Goal: Task Accomplishment & Management: Complete application form

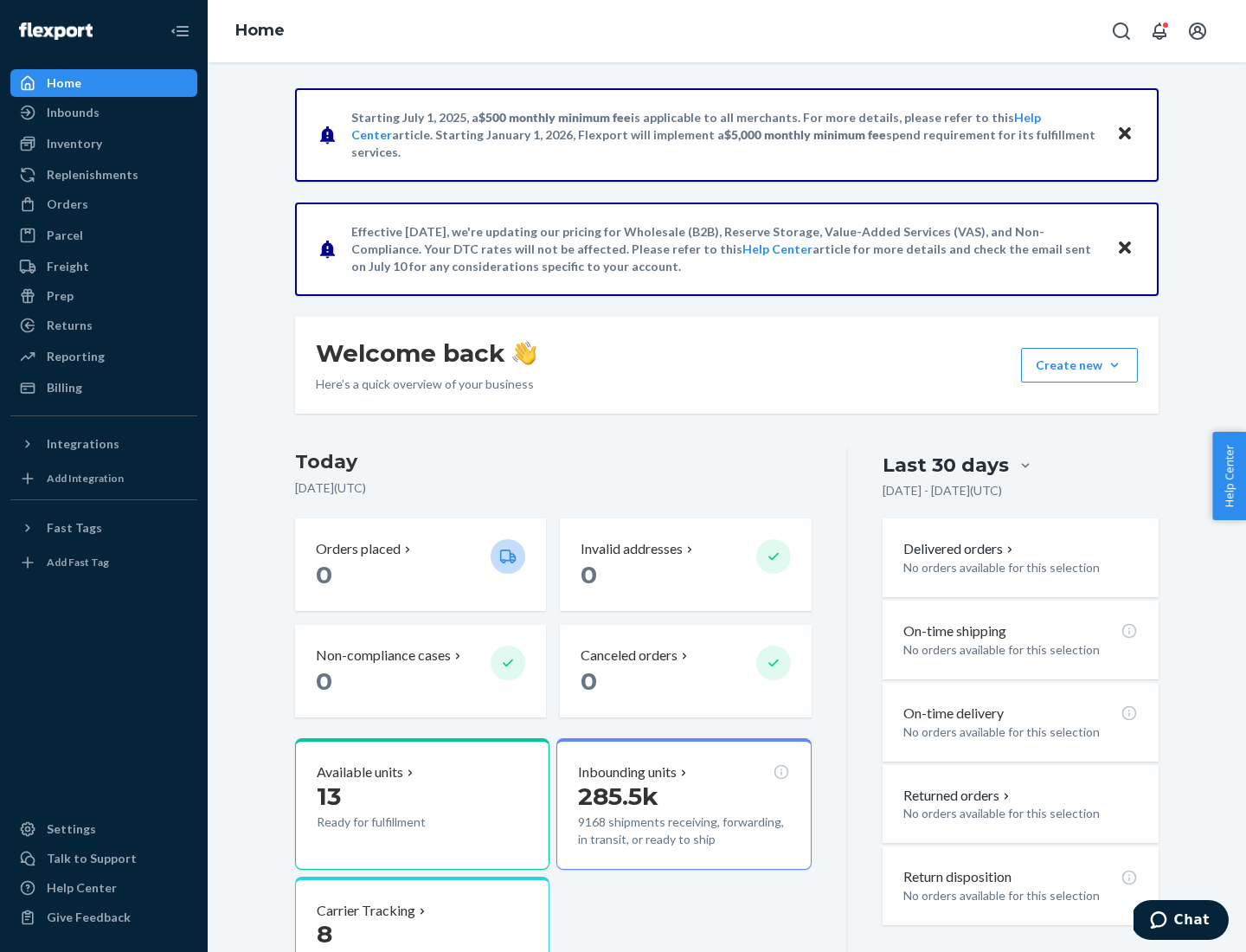
click at [1114, 365] on button "Create new Create new inbound Create new order Create new product" at bounding box center [1079, 365] width 117 height 35
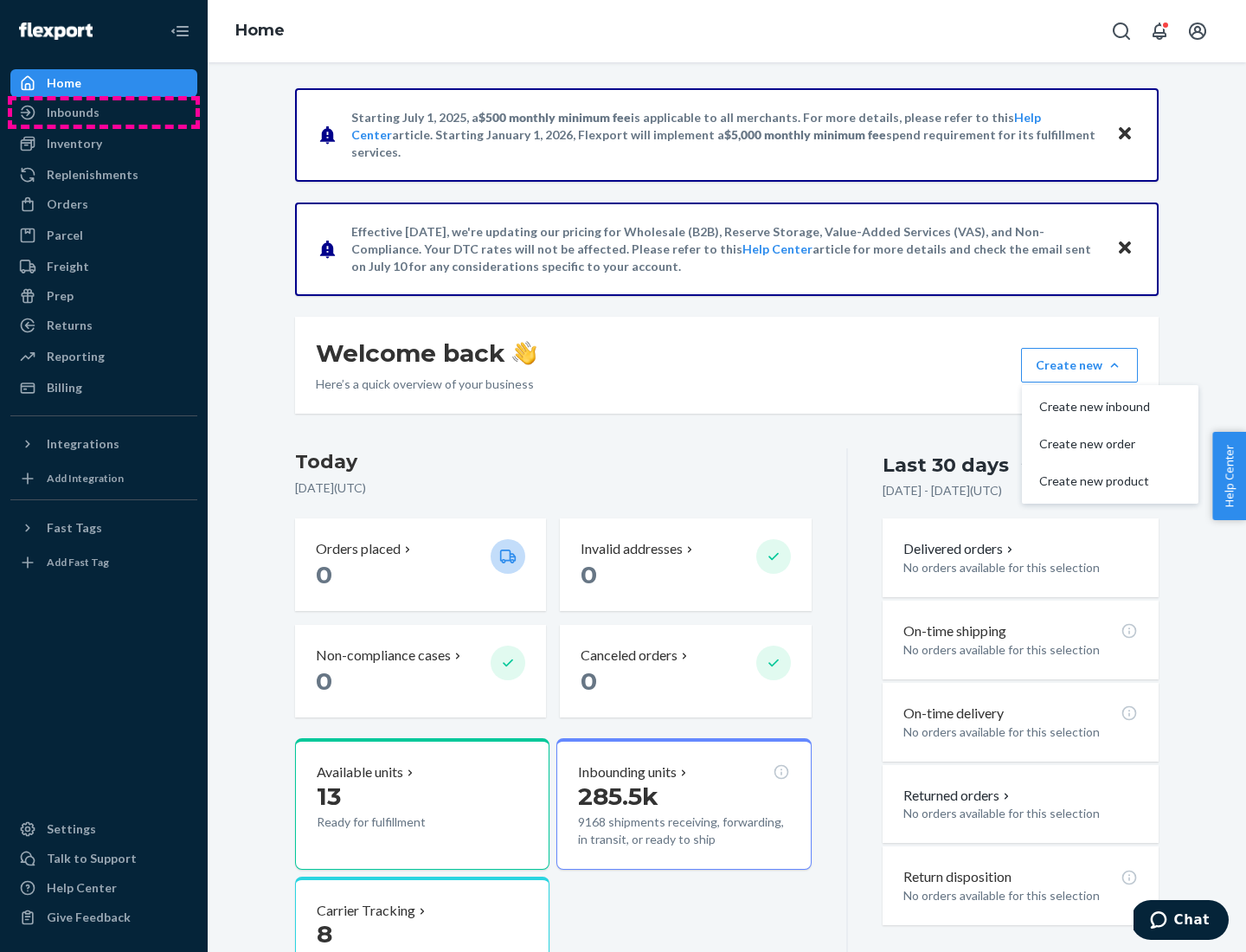
click at [104, 112] on div "Inbounds" at bounding box center [103, 112] width 183 height 24
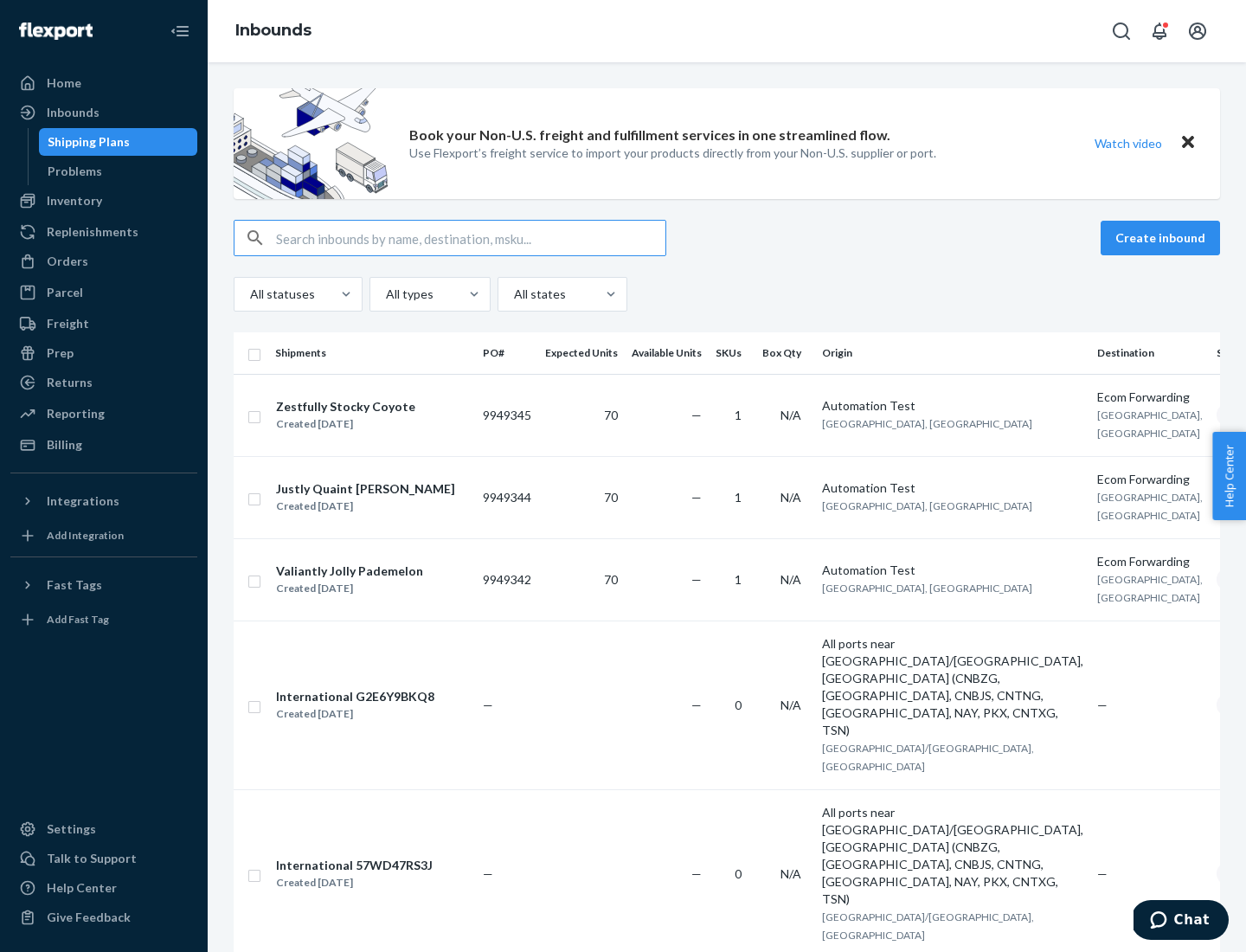
click at [1163, 238] on button "Create inbound" at bounding box center [1160, 238] width 119 height 35
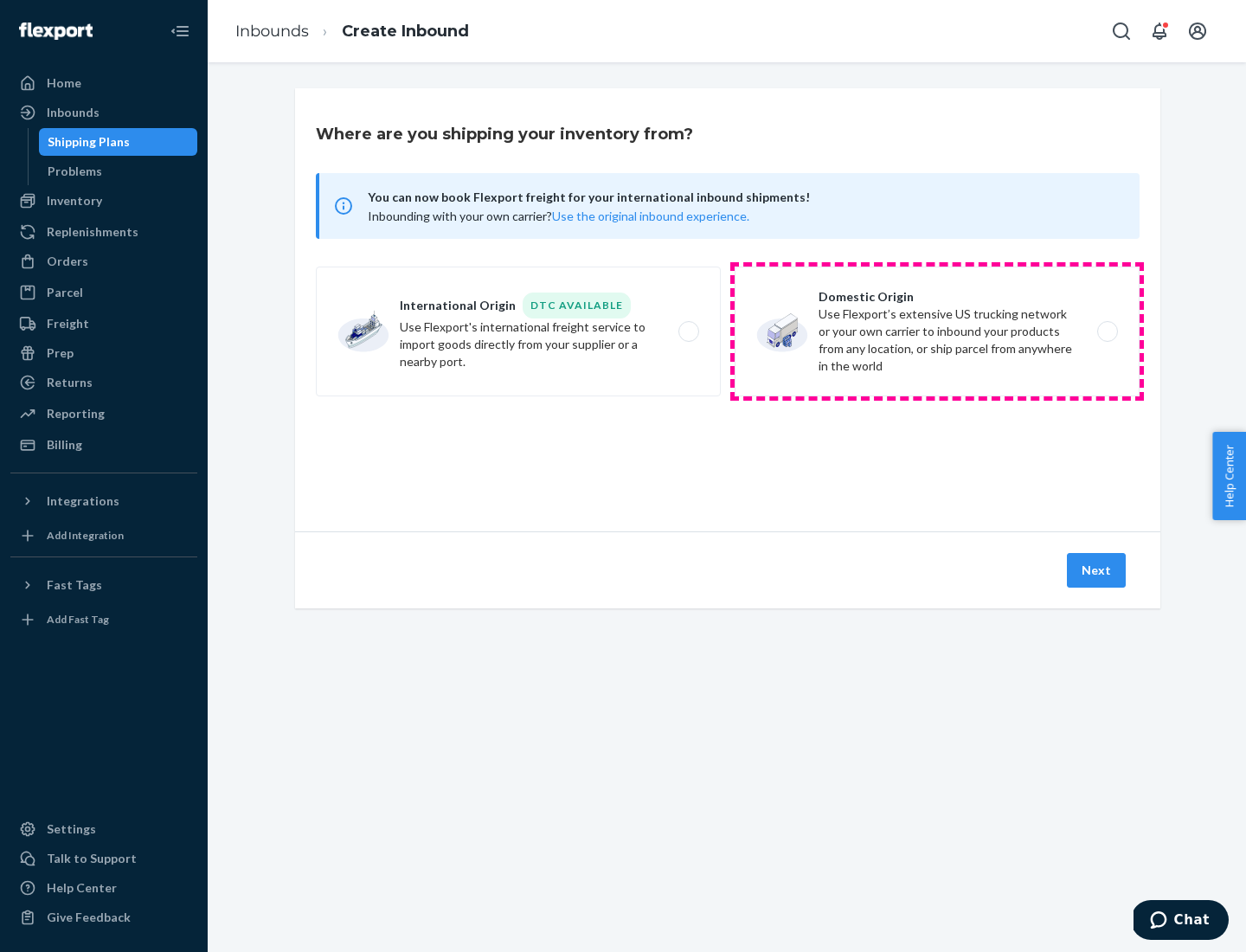
click at [937, 331] on label "Domestic Origin Use Flexport’s extensive US trucking network or your own carrie…" at bounding box center [937, 331] width 405 height 130
click at [1106, 331] on input "Domestic Origin Use Flexport’s extensive US trucking network or your own carrie…" at bounding box center [1111, 332] width 12 height 12
radio input "true"
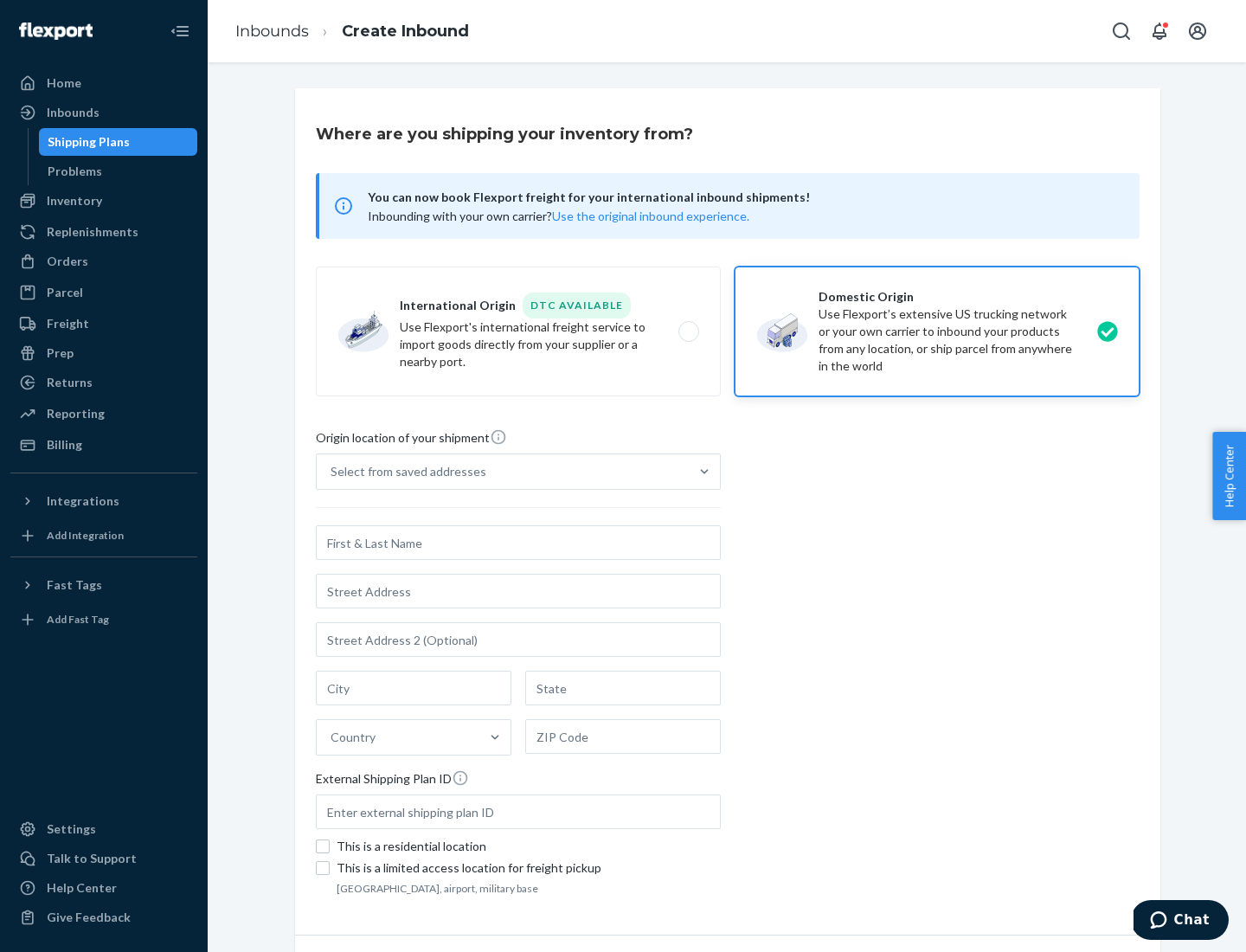
click at [502, 472] on div "Select from saved addresses" at bounding box center [502, 471] width 372 height 35
click at [332, 472] on input "Select from saved addresses" at bounding box center [331, 471] width 2 height 17
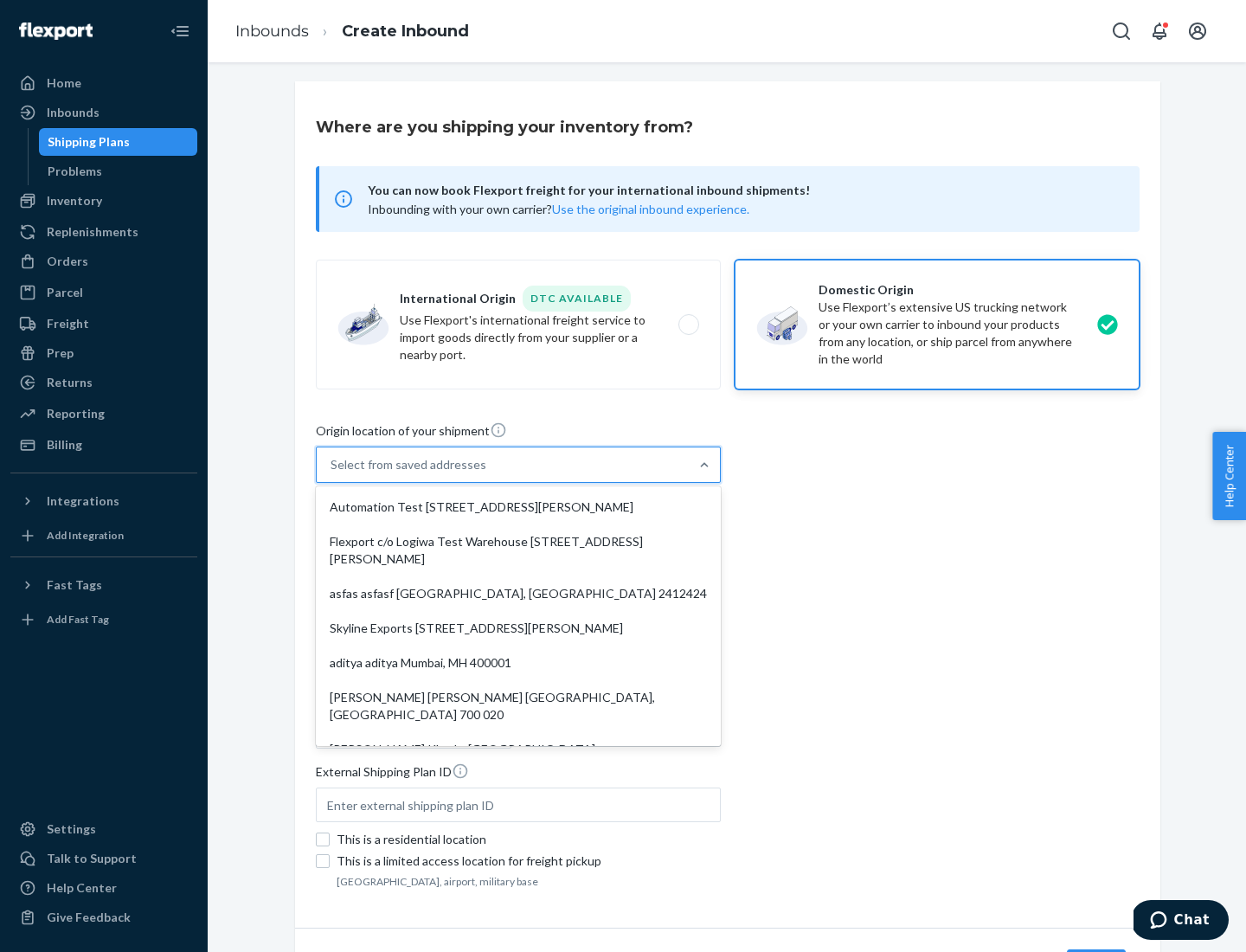
click at [518, 507] on div "Automation Test [STREET_ADDRESS][PERSON_NAME]" at bounding box center [518, 507] width 398 height 35
click at [332, 473] on input "option Automation Test [STREET_ADDRESS][PERSON_NAME]. 9 results available. Use …" at bounding box center [331, 464] width 2 height 17
type input "Automation Test"
type input "[STREET_ADDRESS][PERSON_NAME]"
type input "9th Floor"
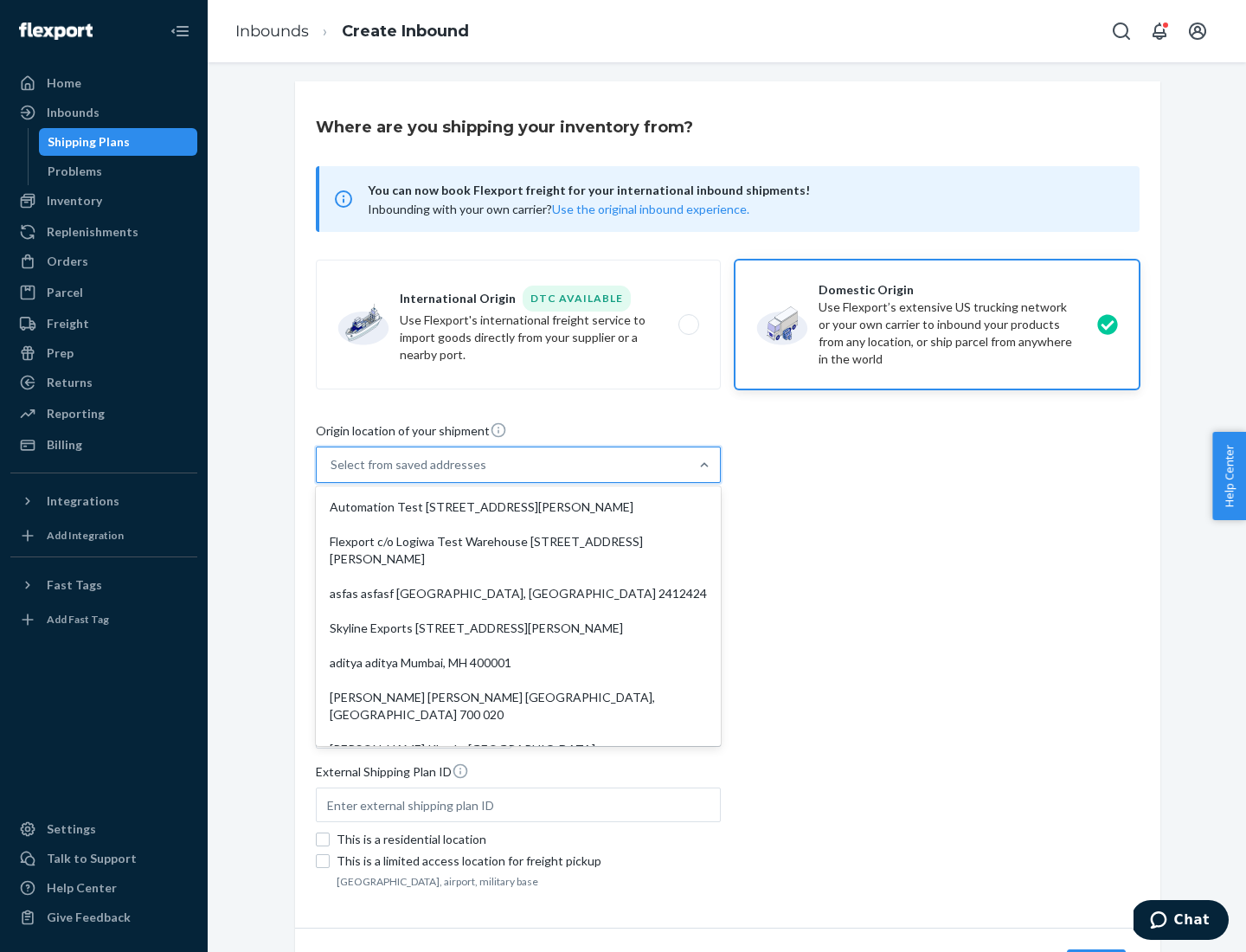
type input "[GEOGRAPHIC_DATA]"
type input "CA"
type input "94104"
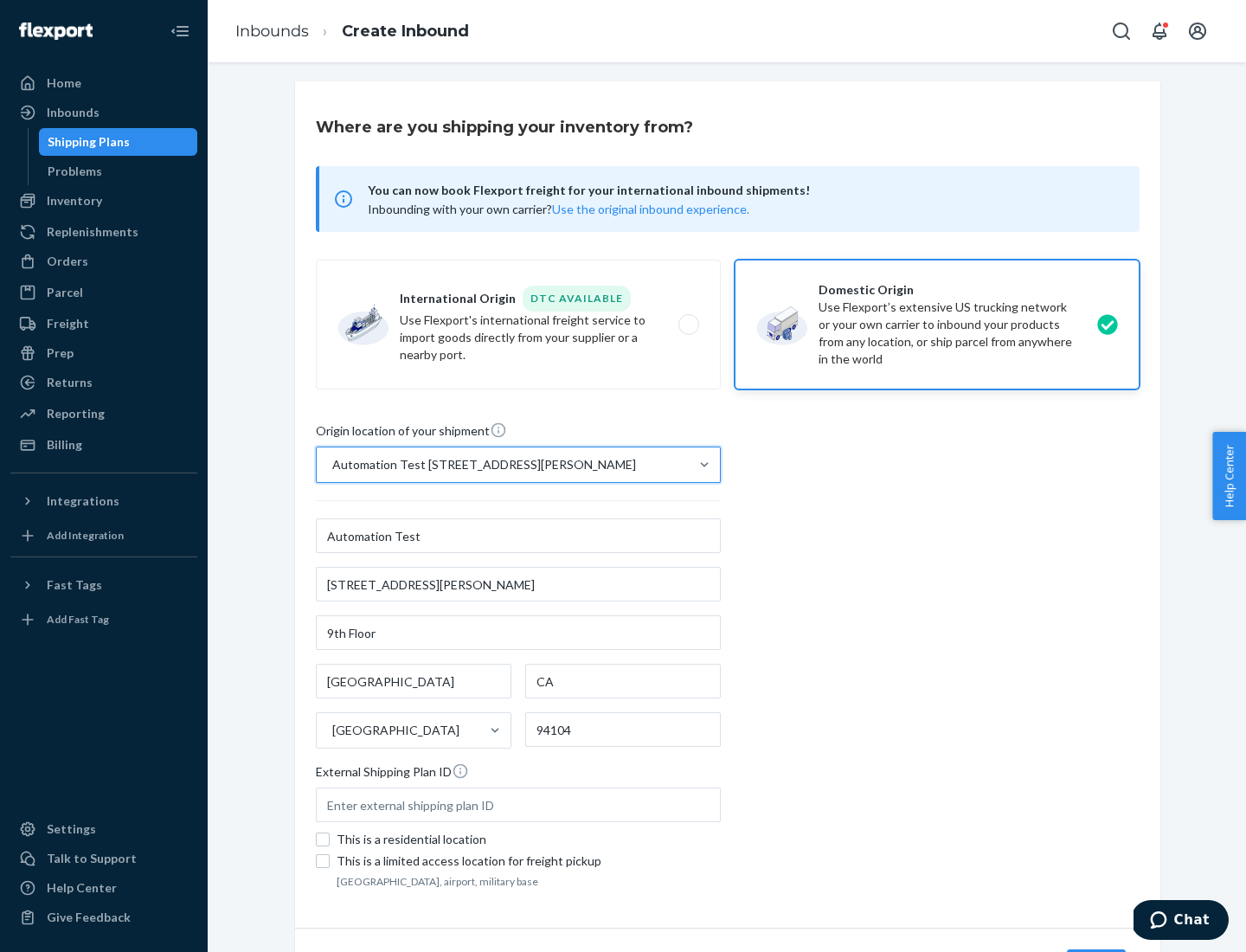
scroll to position [101, 0]
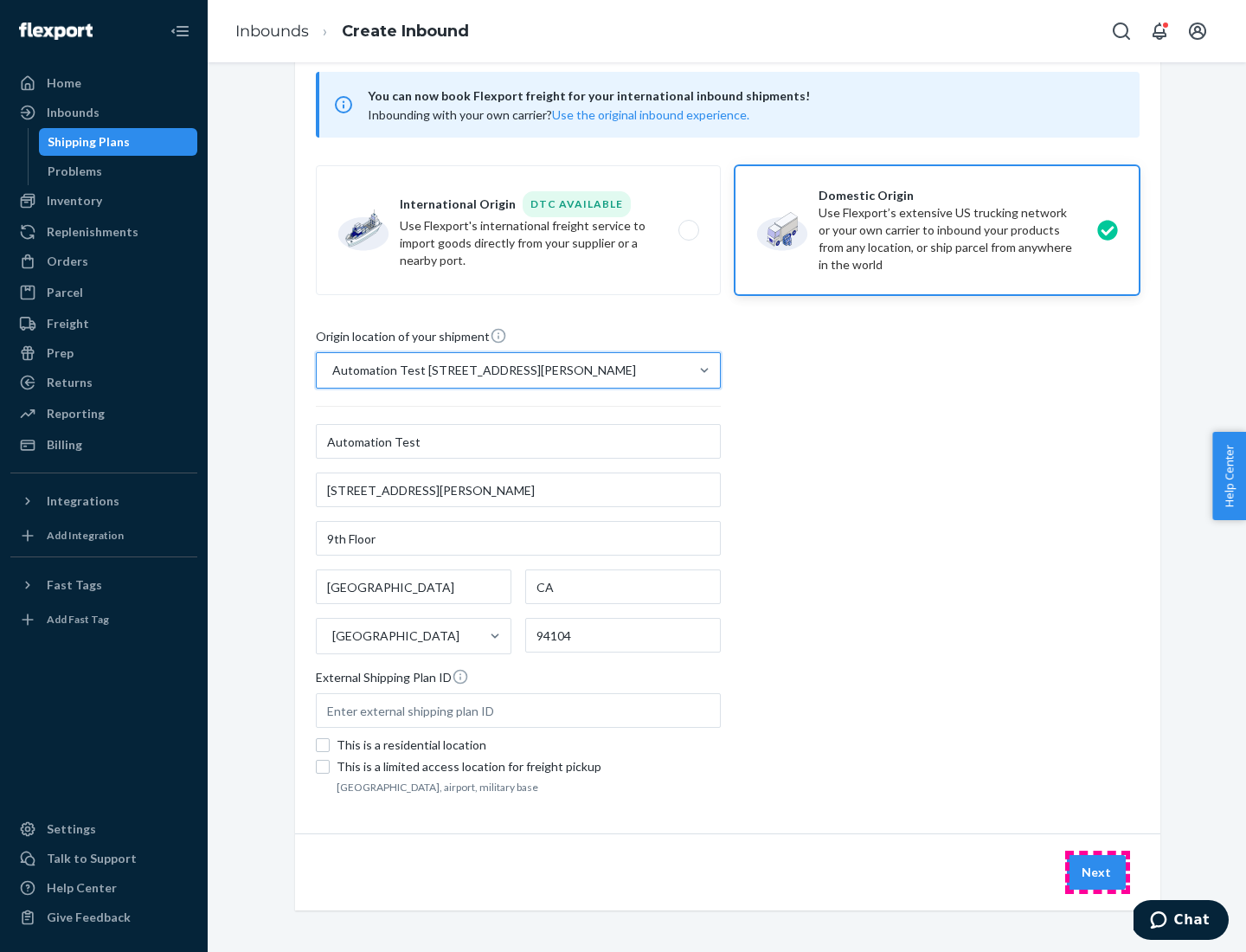
click at [1097, 872] on button "Next" at bounding box center [1096, 872] width 59 height 35
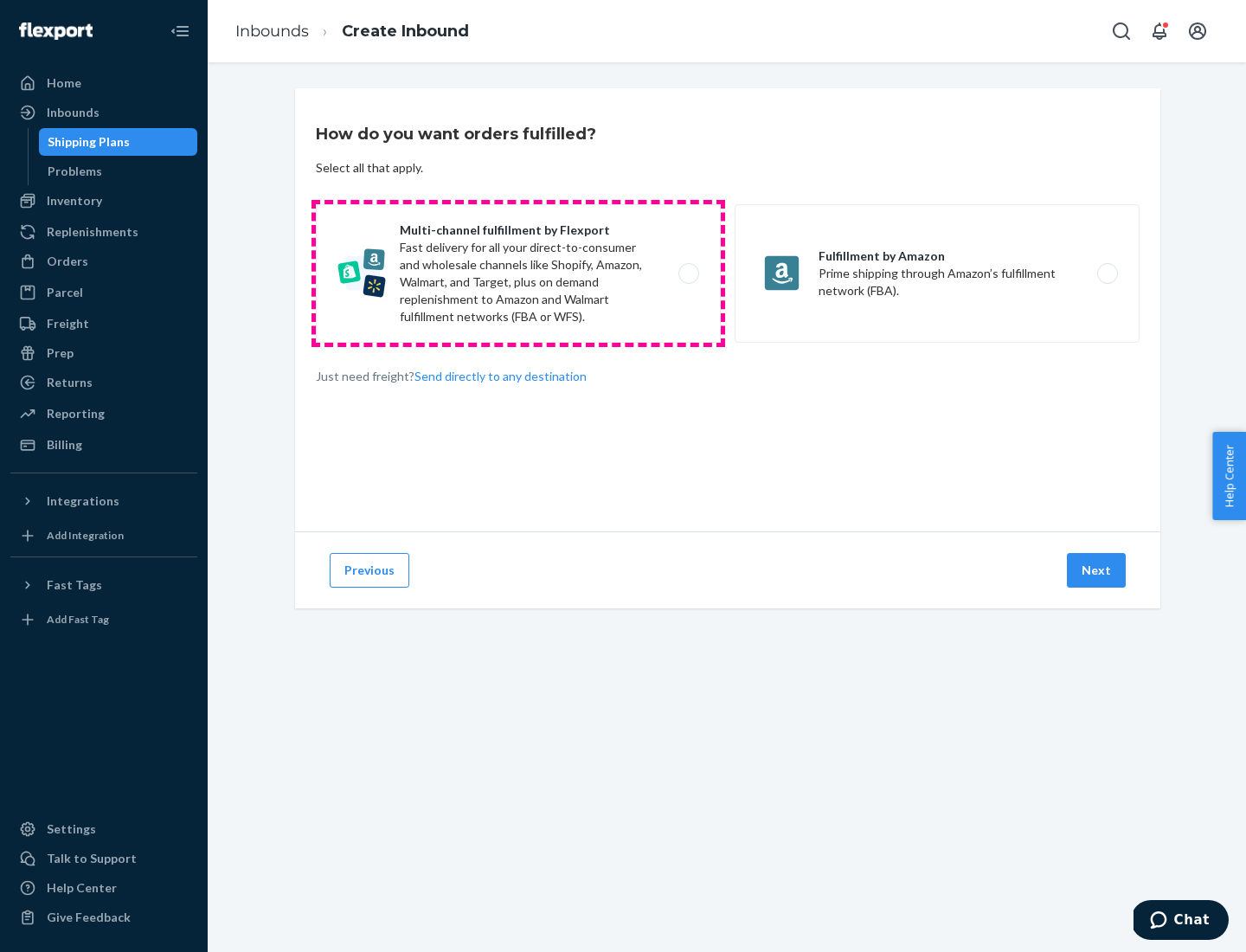
click at [518, 274] on label "Multi-channel fulfillment by Flexport Fast delivery for all your direct-to-cons…" at bounding box center [518, 274] width 405 height 138
click at [688, 274] on input "Multi-channel fulfillment by Flexport Fast delivery for all your direct-to-cons…" at bounding box center [693, 274] width 12 height 12
radio input "true"
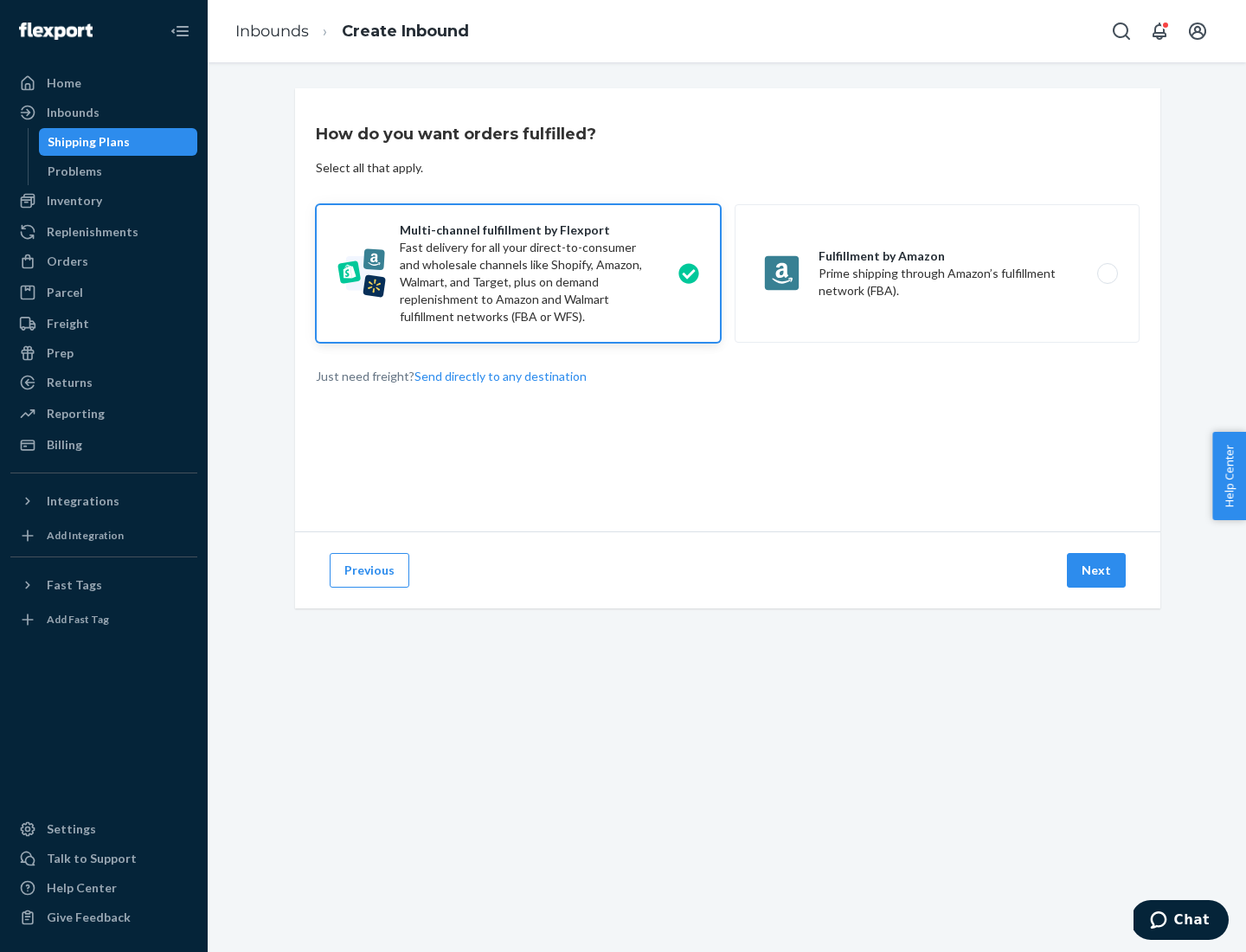
click at [1097, 570] on button "Next" at bounding box center [1096, 570] width 59 height 35
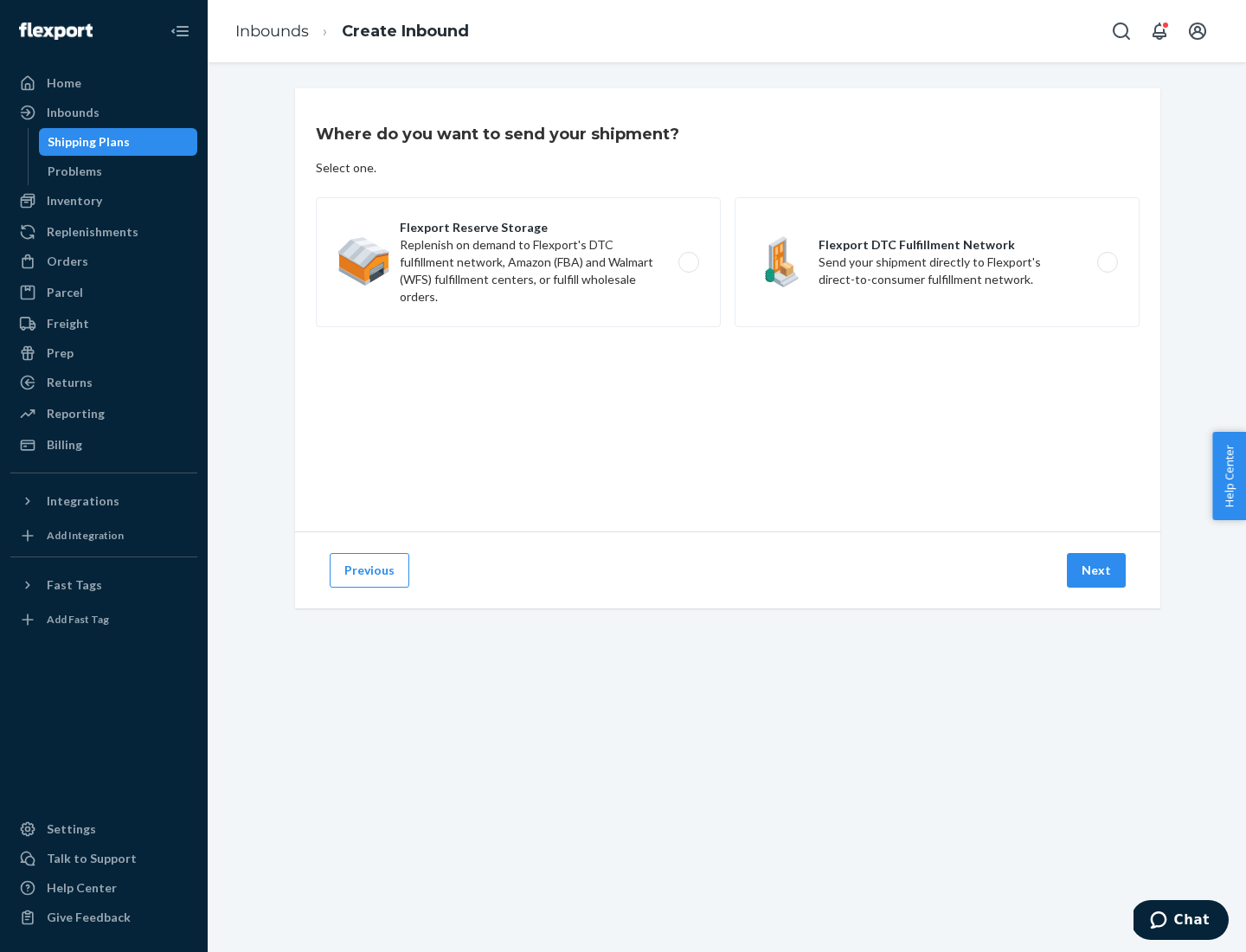
click at [937, 262] on label "Flexport DTC Fulfillment Network Send your shipment directly to Flexport's dire…" at bounding box center [937, 262] width 405 height 130
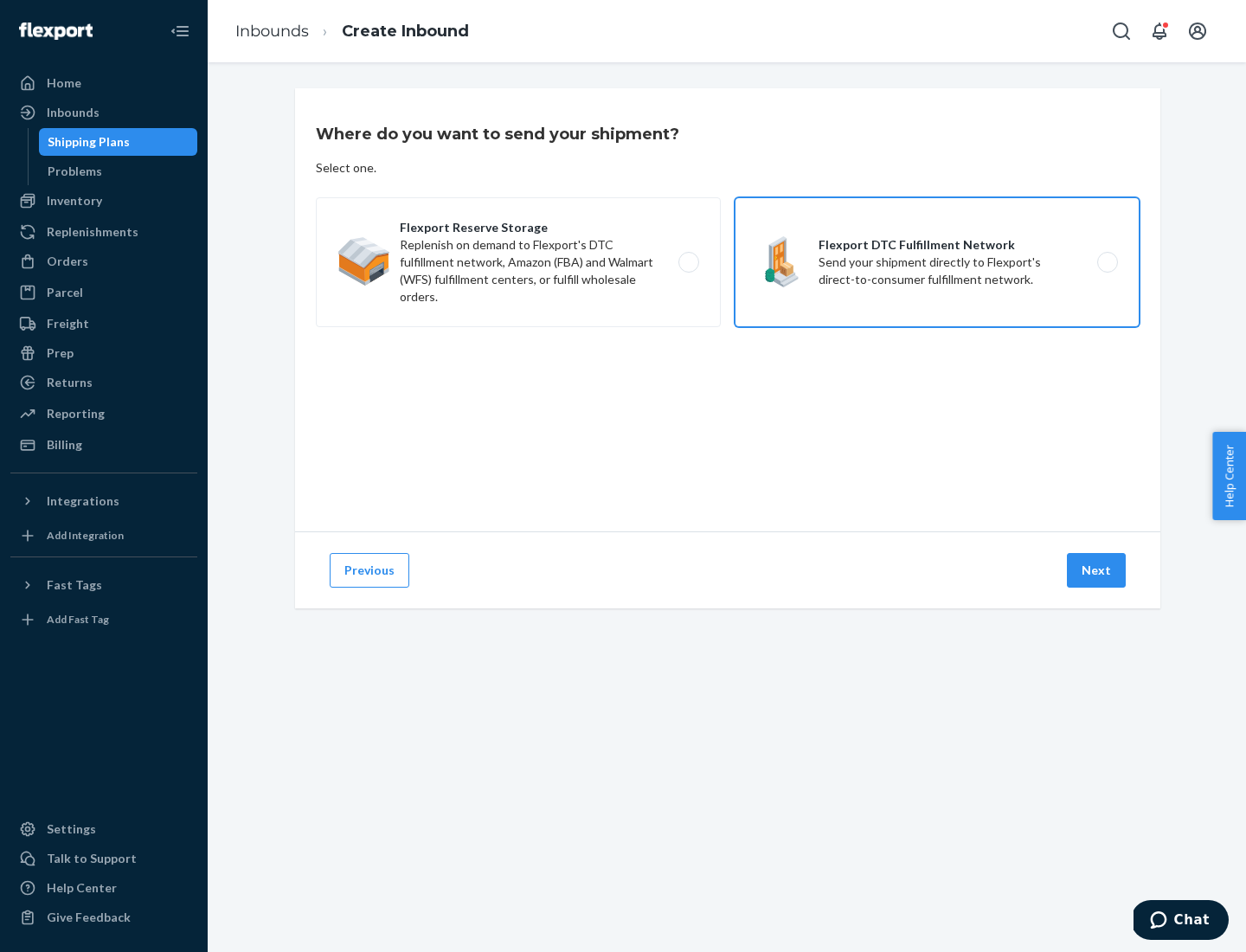
click at [1106, 262] on input "Flexport DTC Fulfillment Network Send your shipment directly to Flexport's dire…" at bounding box center [1111, 262] width 12 height 12
radio input "true"
click at [1097, 570] on button "Next" at bounding box center [1096, 570] width 59 height 35
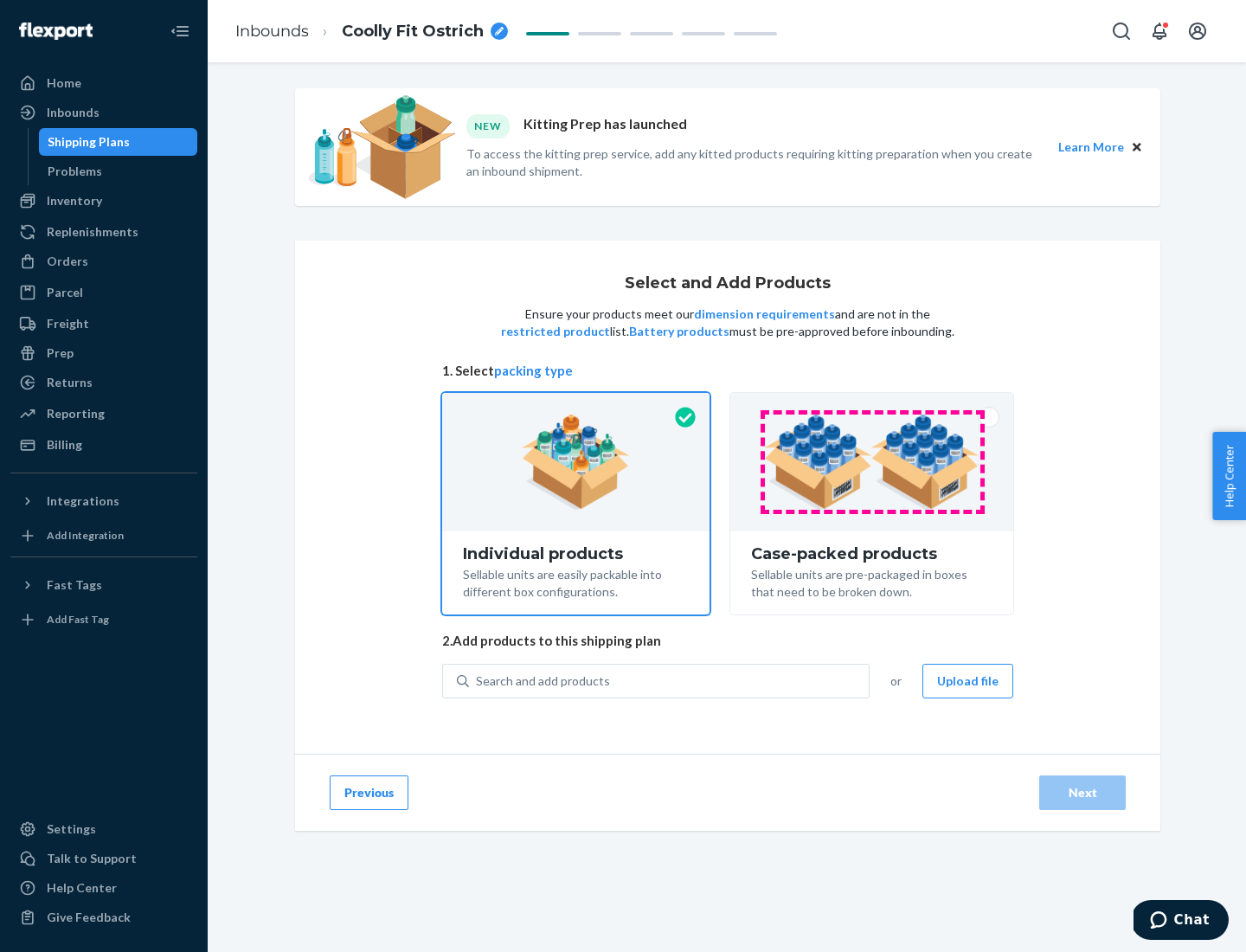
click at [872, 462] on img at bounding box center [871, 462] width 215 height 95
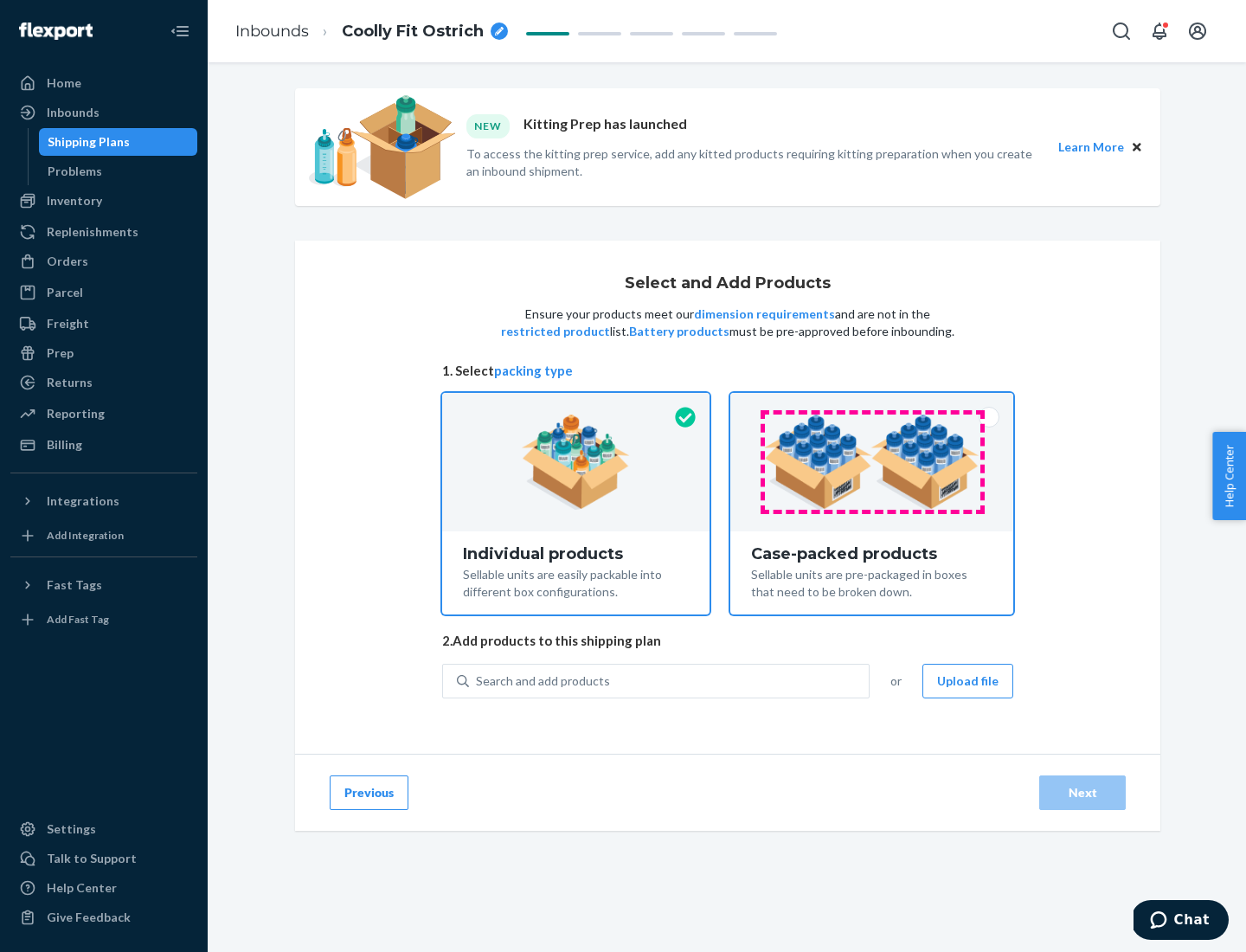
click at [872, 404] on input "Case-packed products Sellable units are pre-packaged in boxes that need to be b…" at bounding box center [871, 398] width 12 height 12
radio input "true"
radio input "false"
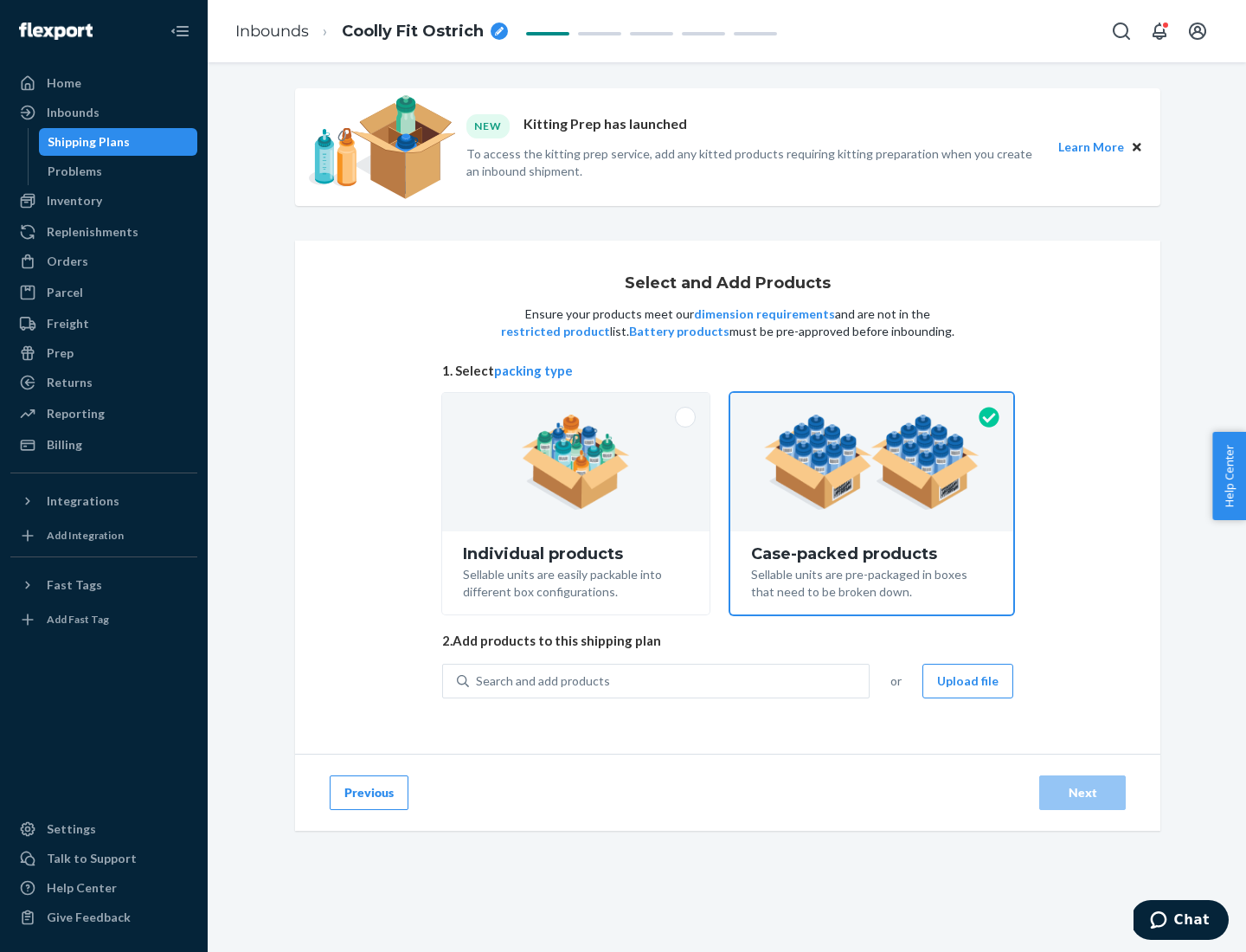
click at [669, 680] on div "Search and add products" at bounding box center [668, 681] width 399 height 31
click at [477, 680] on input "Search and add products" at bounding box center [476, 680] width 2 height 17
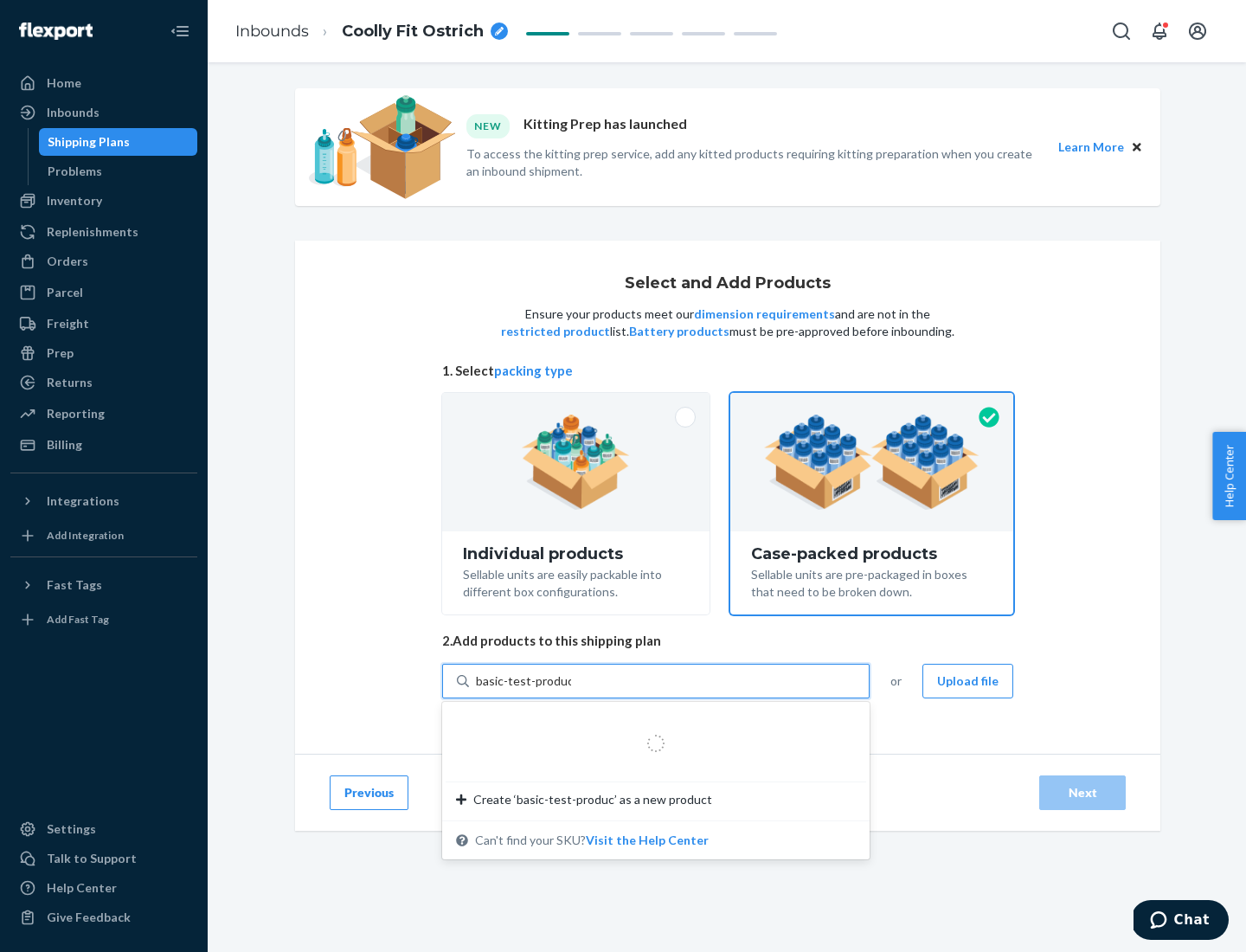
type input "basic-test-product-1"
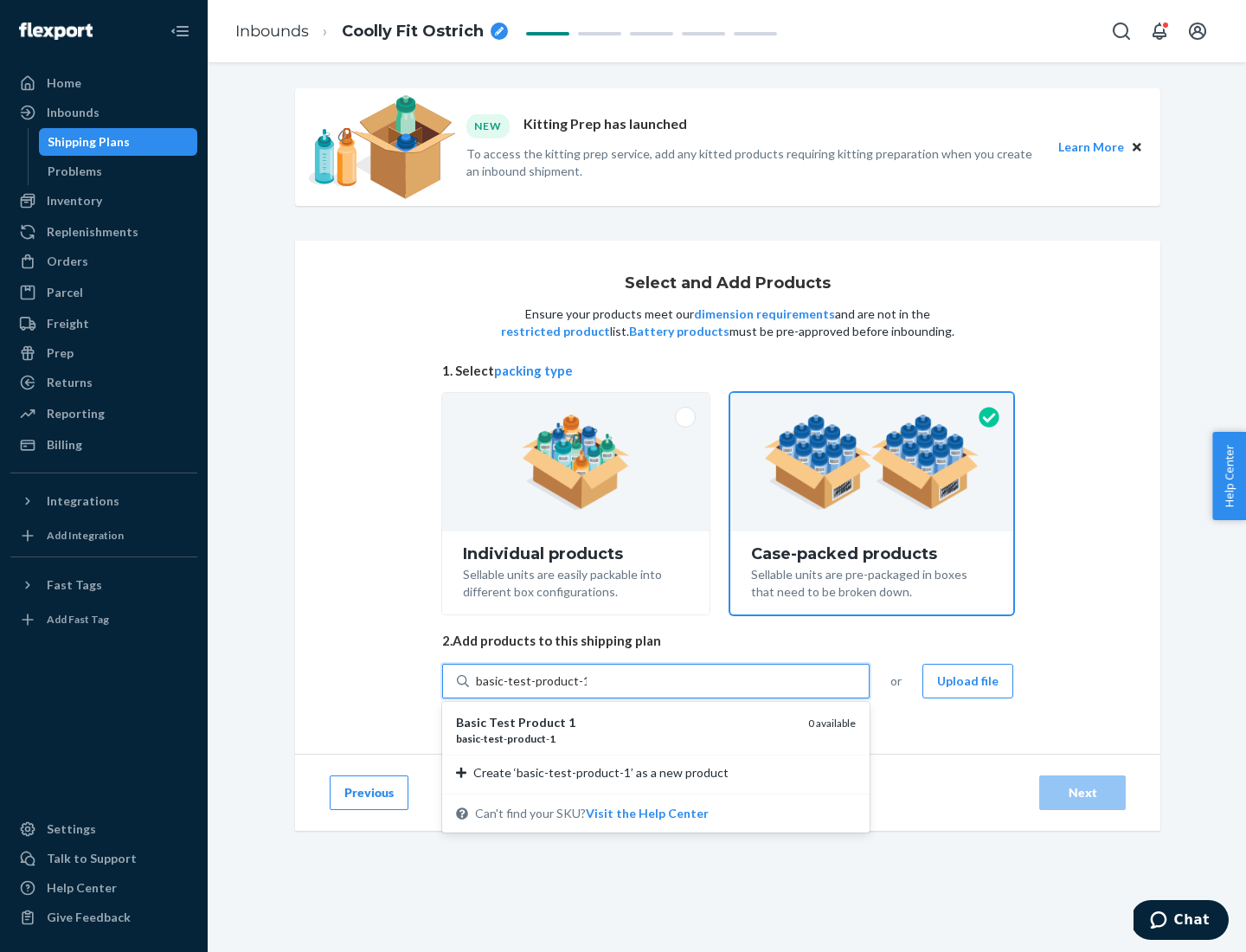
click at [625, 738] on div "basic - test - product - 1" at bounding box center [624, 738] width 338 height 14
click at [587, 690] on input "basic-test-product-1" at bounding box center [530, 680] width 110 height 17
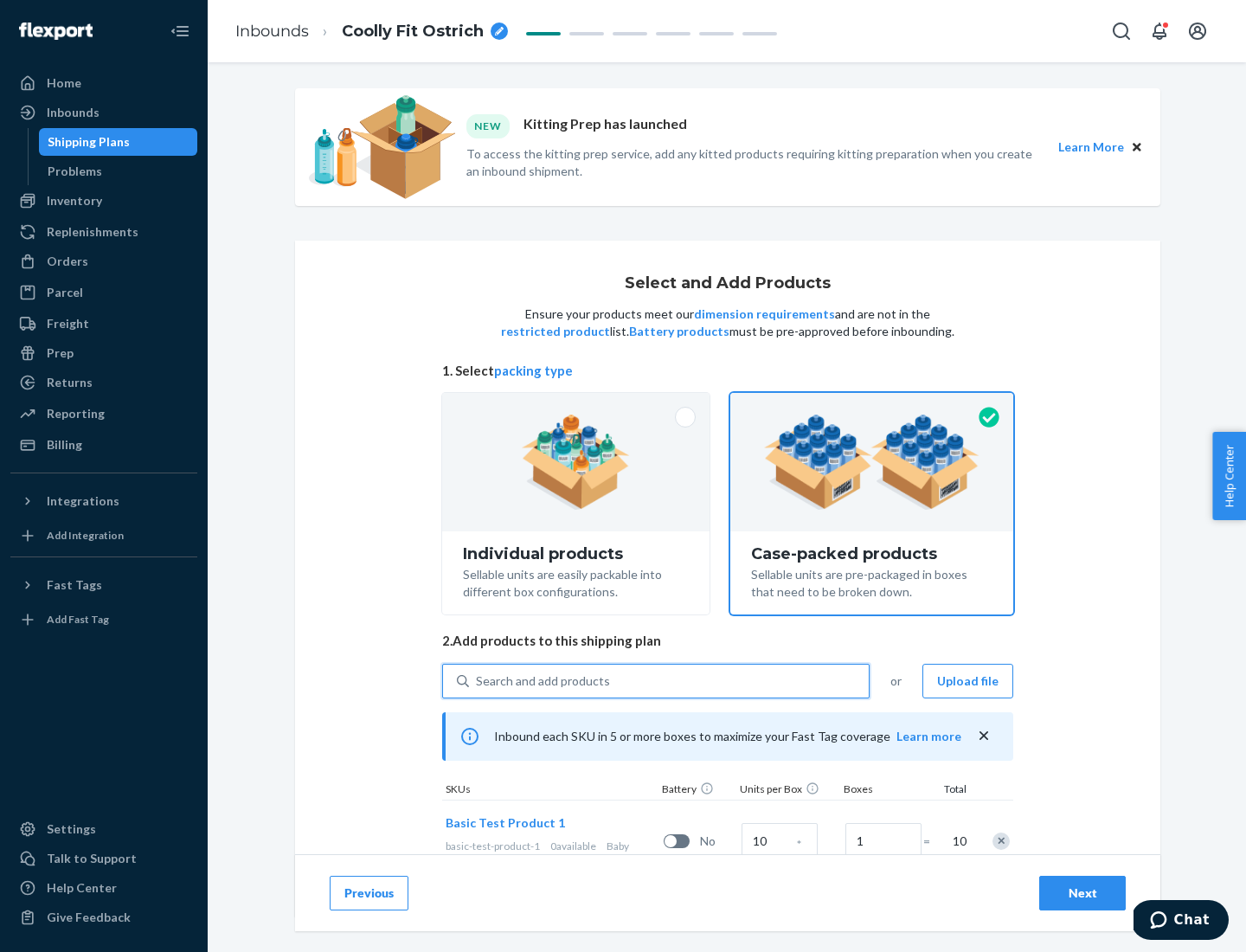
scroll to position [62, 0]
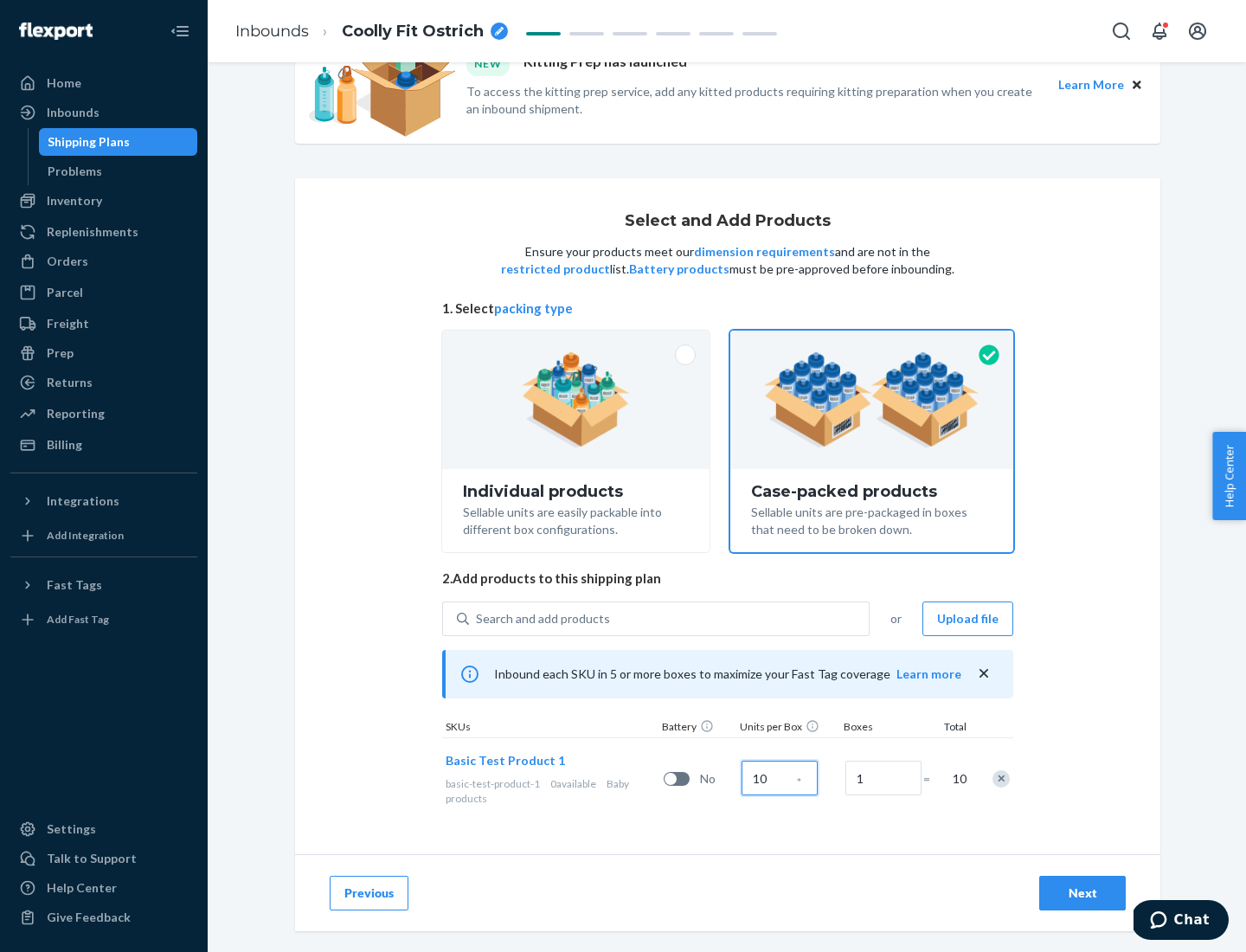
type input "10"
type input "7"
click at [1082, 893] on div "Next" at bounding box center [1082, 892] width 57 height 17
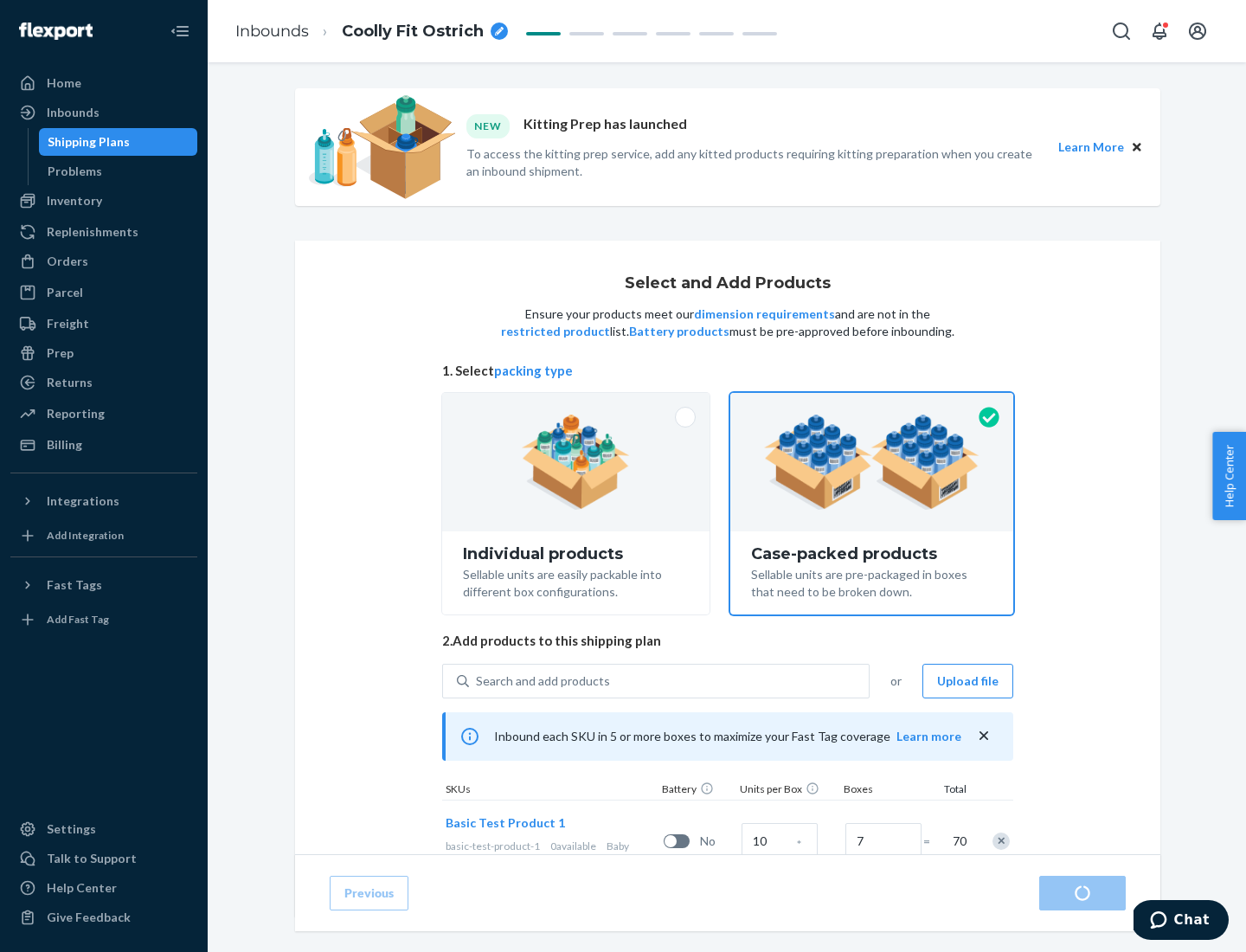
radio input "true"
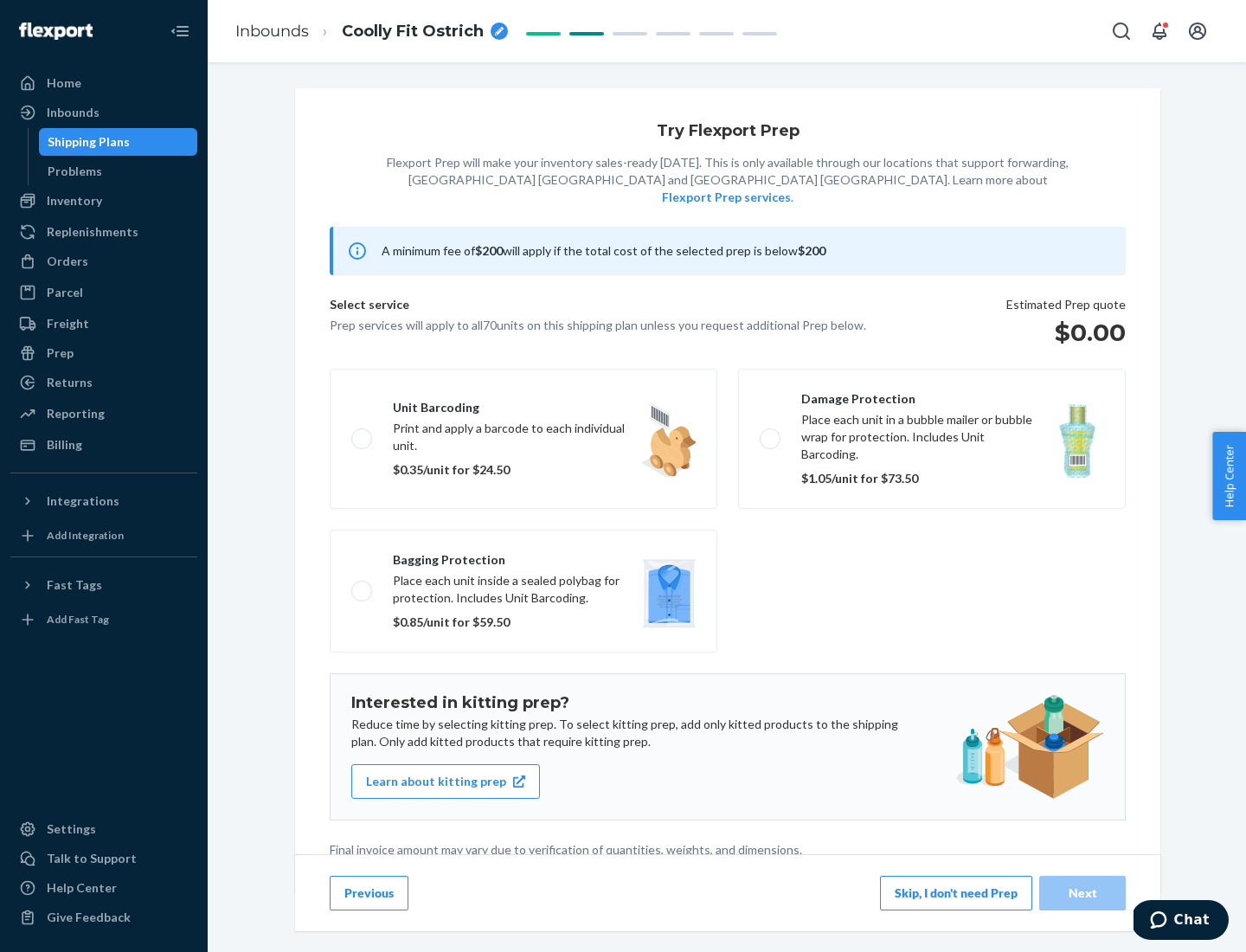
scroll to position [4, 0]
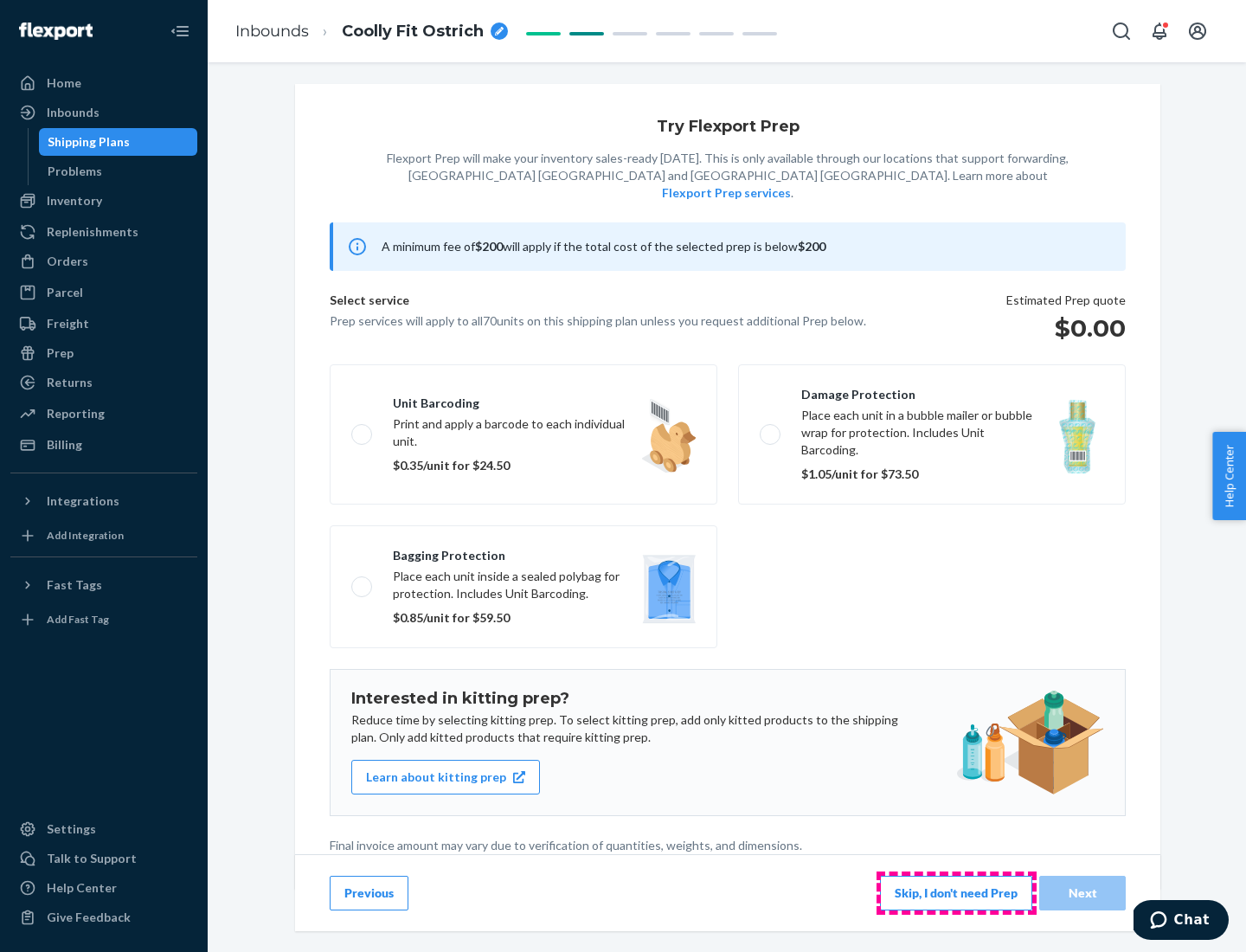
click at [955, 892] on button "Skip, I don't need Prep" at bounding box center [956, 893] width 152 height 35
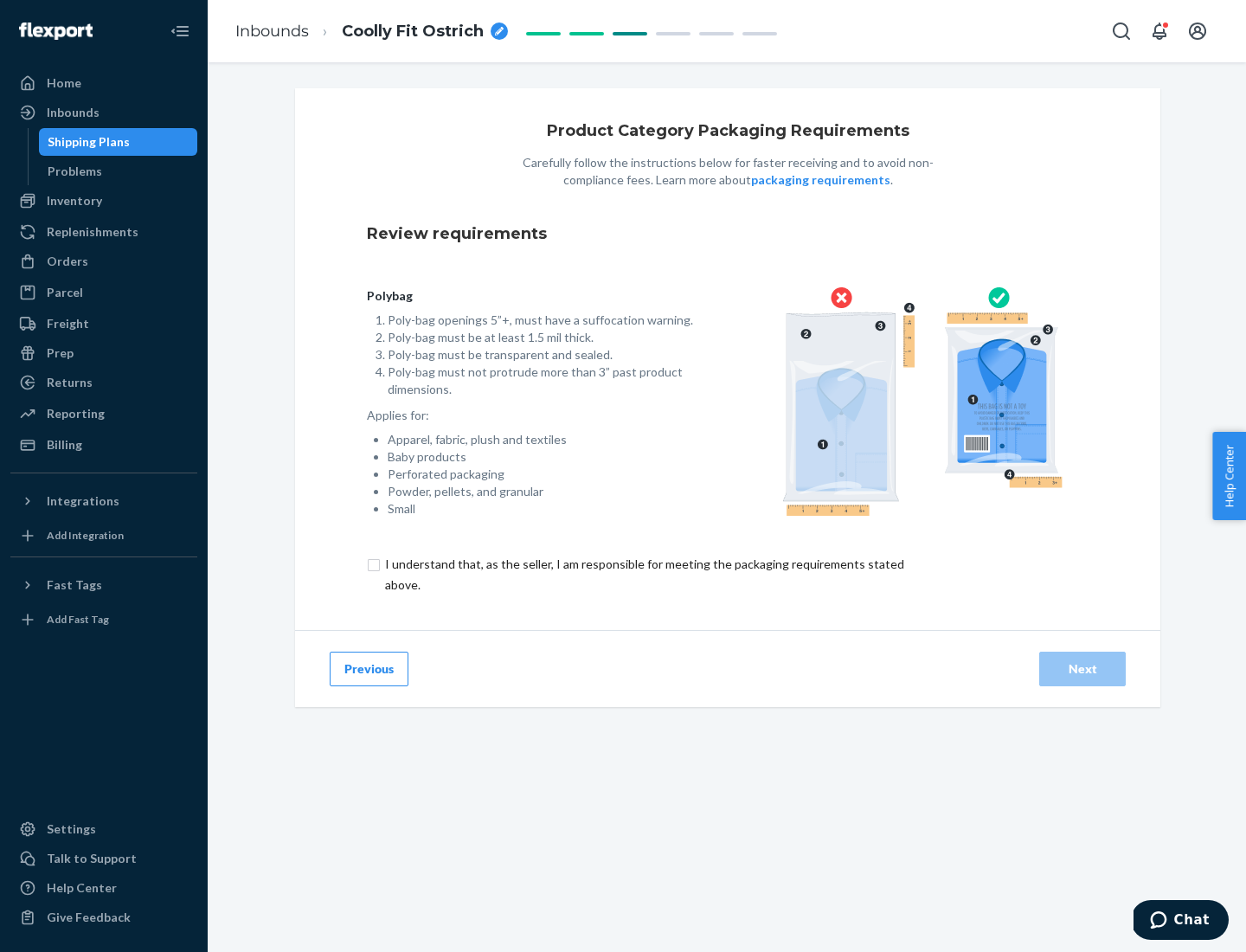
click at [642, 573] on input "checkbox" at bounding box center [654, 574] width 575 height 41
checkbox input "true"
click at [1082, 668] on div "Next" at bounding box center [1082, 668] width 57 height 17
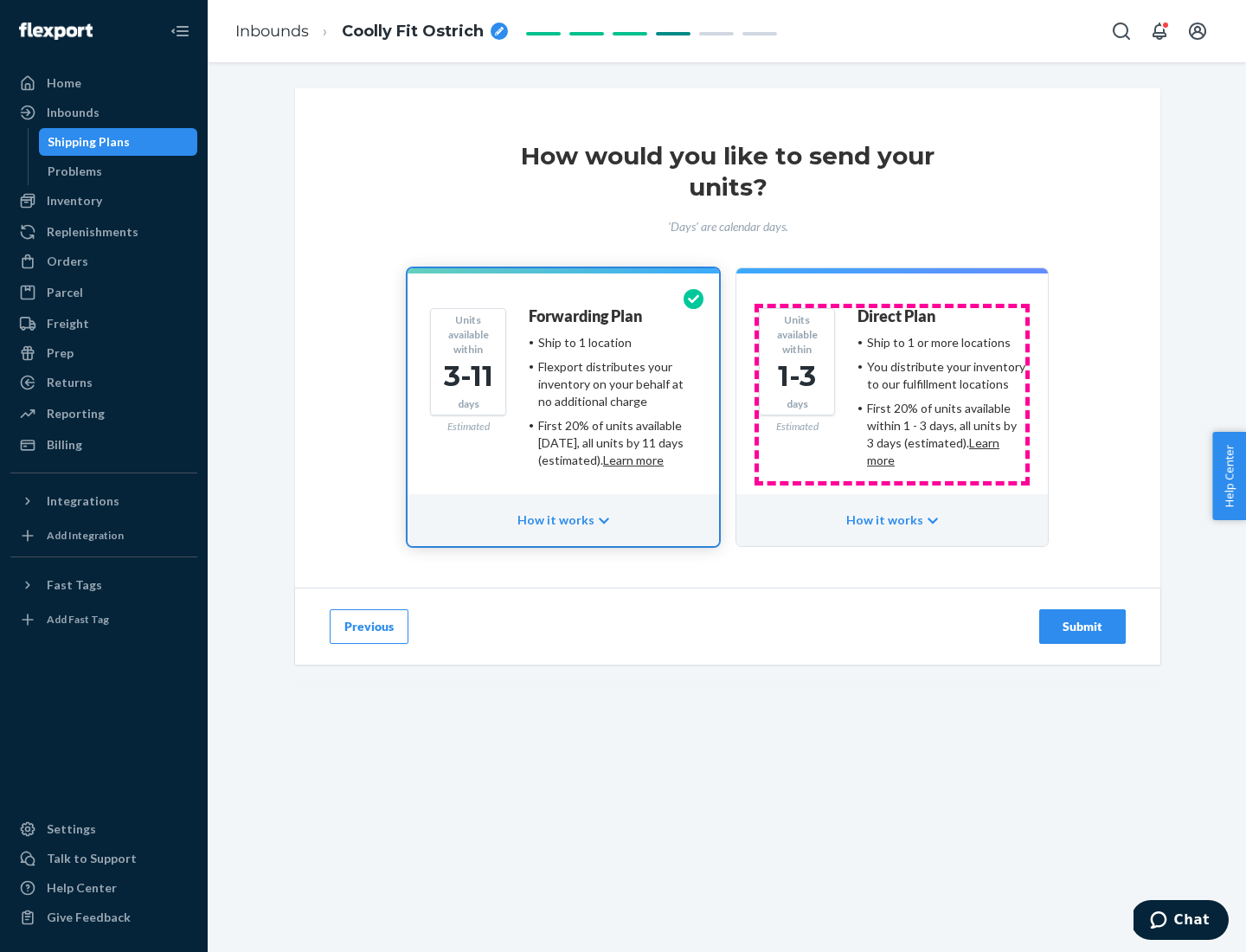
click at [892, 395] on ul "Ship to 1 or more locations You distribute your inventory to our fulfillment lo…" at bounding box center [941, 401] width 168 height 135
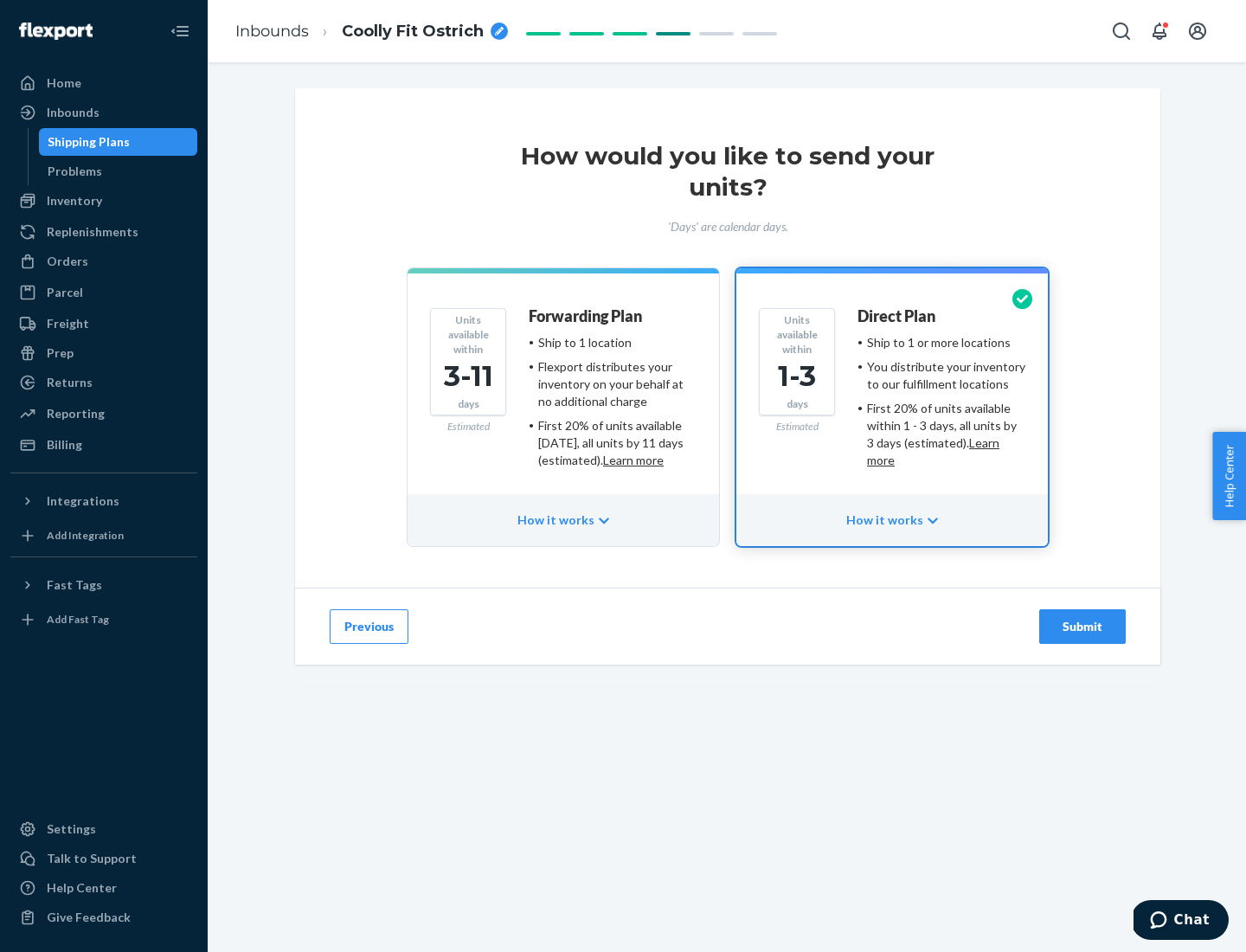
click at [1082, 626] on div "Submit" at bounding box center [1082, 625] width 57 height 17
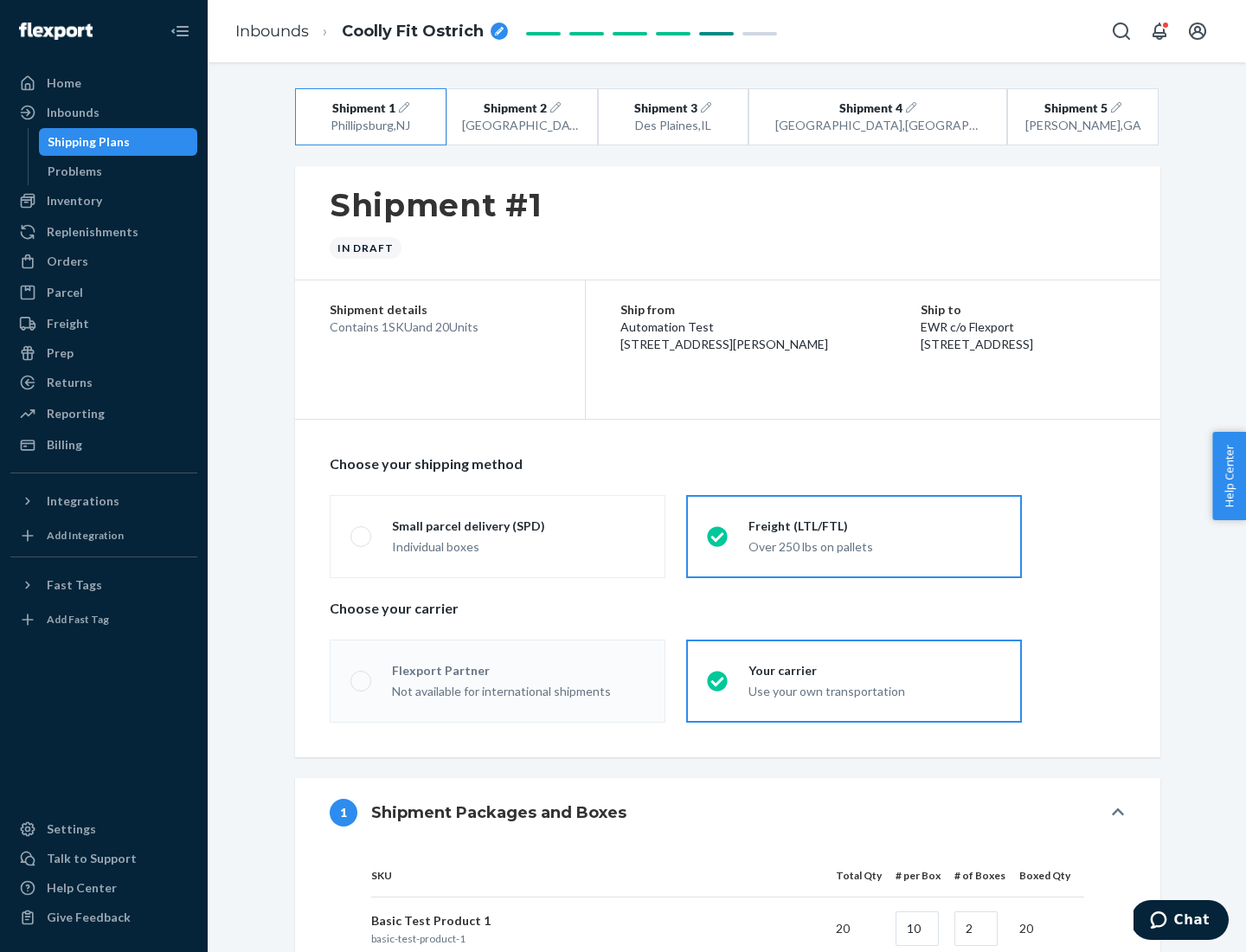
radio input "true"
radio input "false"
radio input "true"
radio input "false"
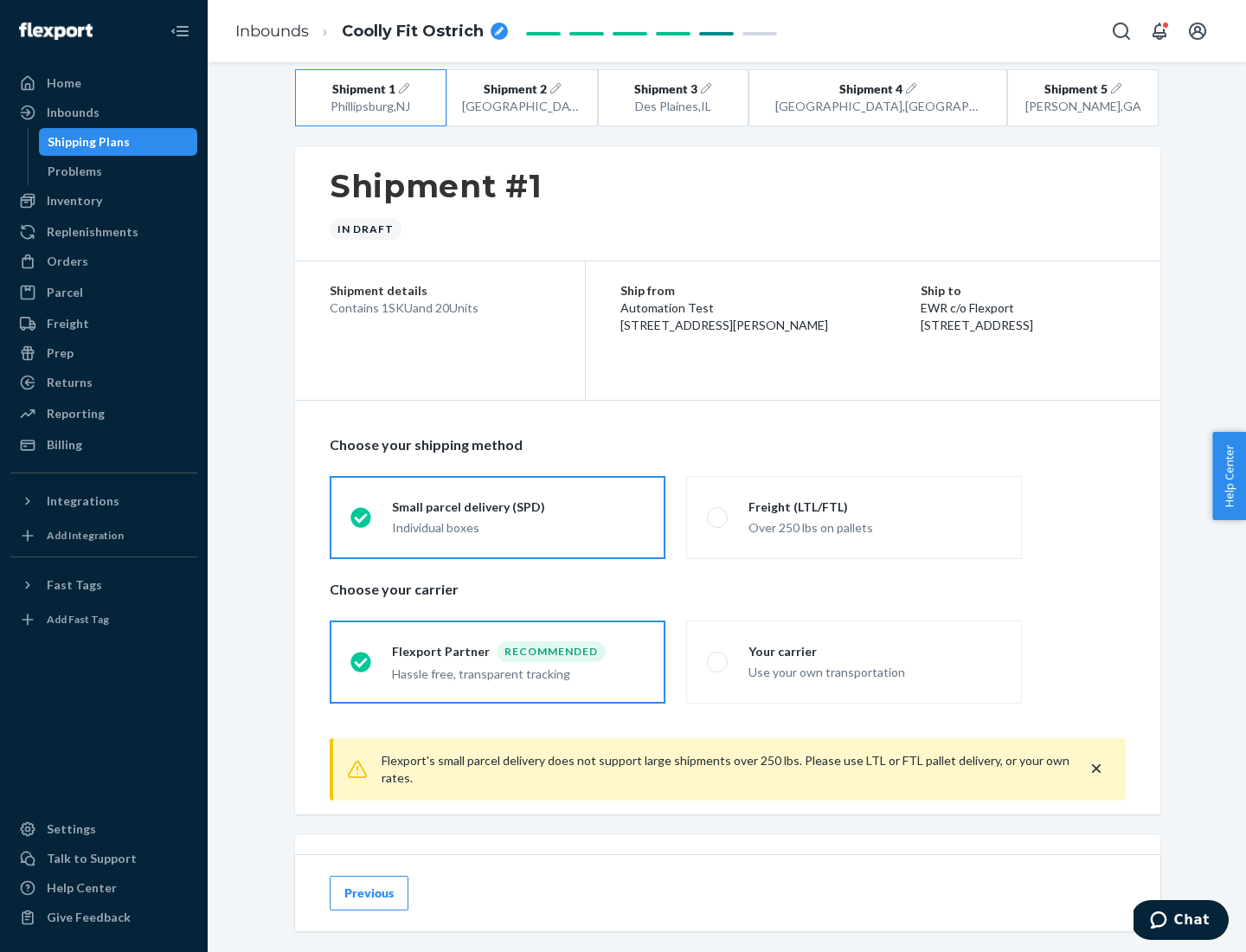
click at [875, 506] on div "Freight (LTL/FTL)" at bounding box center [875, 506] width 253 height 17
click at [718, 511] on input "Freight (LTL/FTL) Over 250 lbs on pallets" at bounding box center [712, 517] width 12 height 12
radio input "true"
radio input "false"
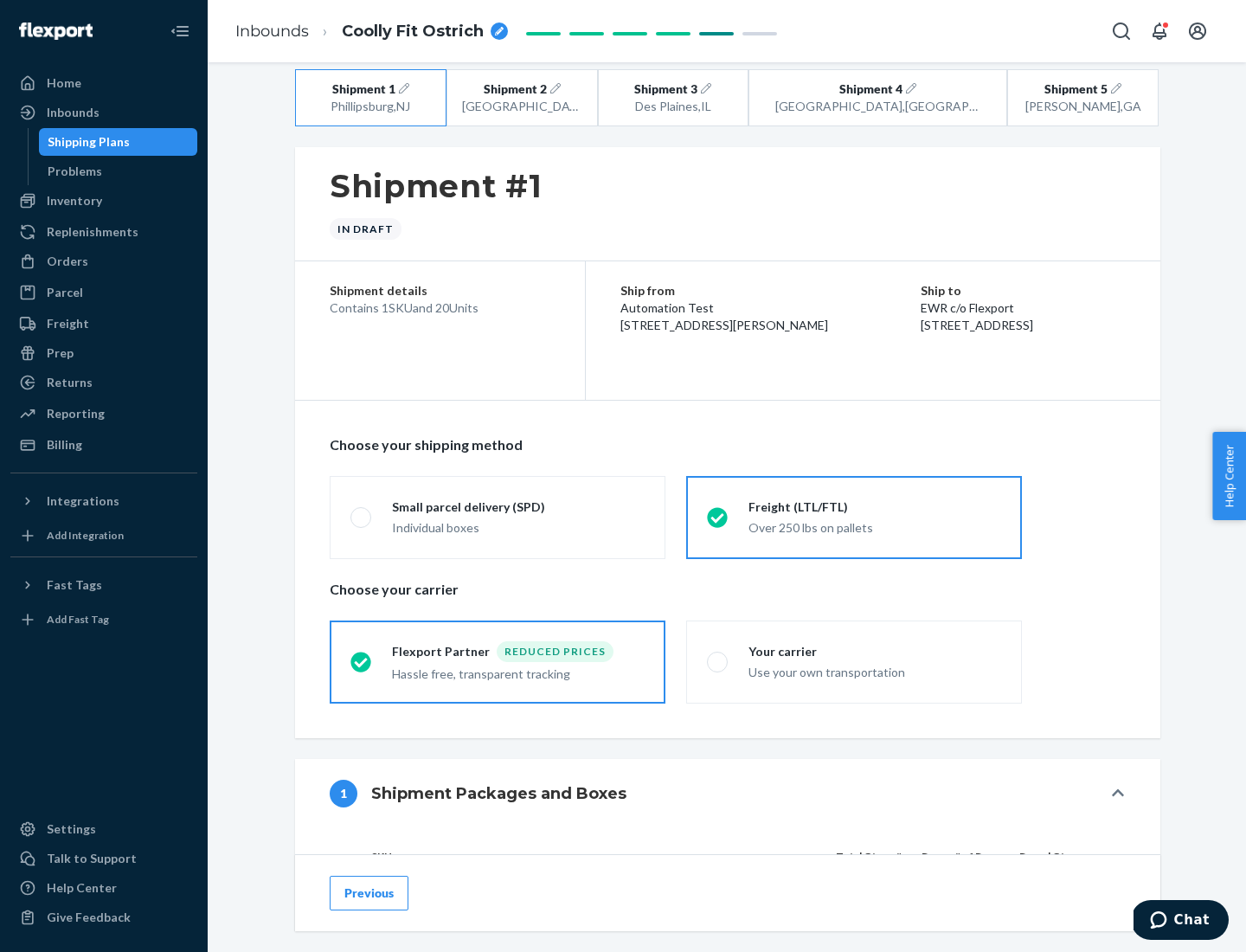
scroll to position [163, 0]
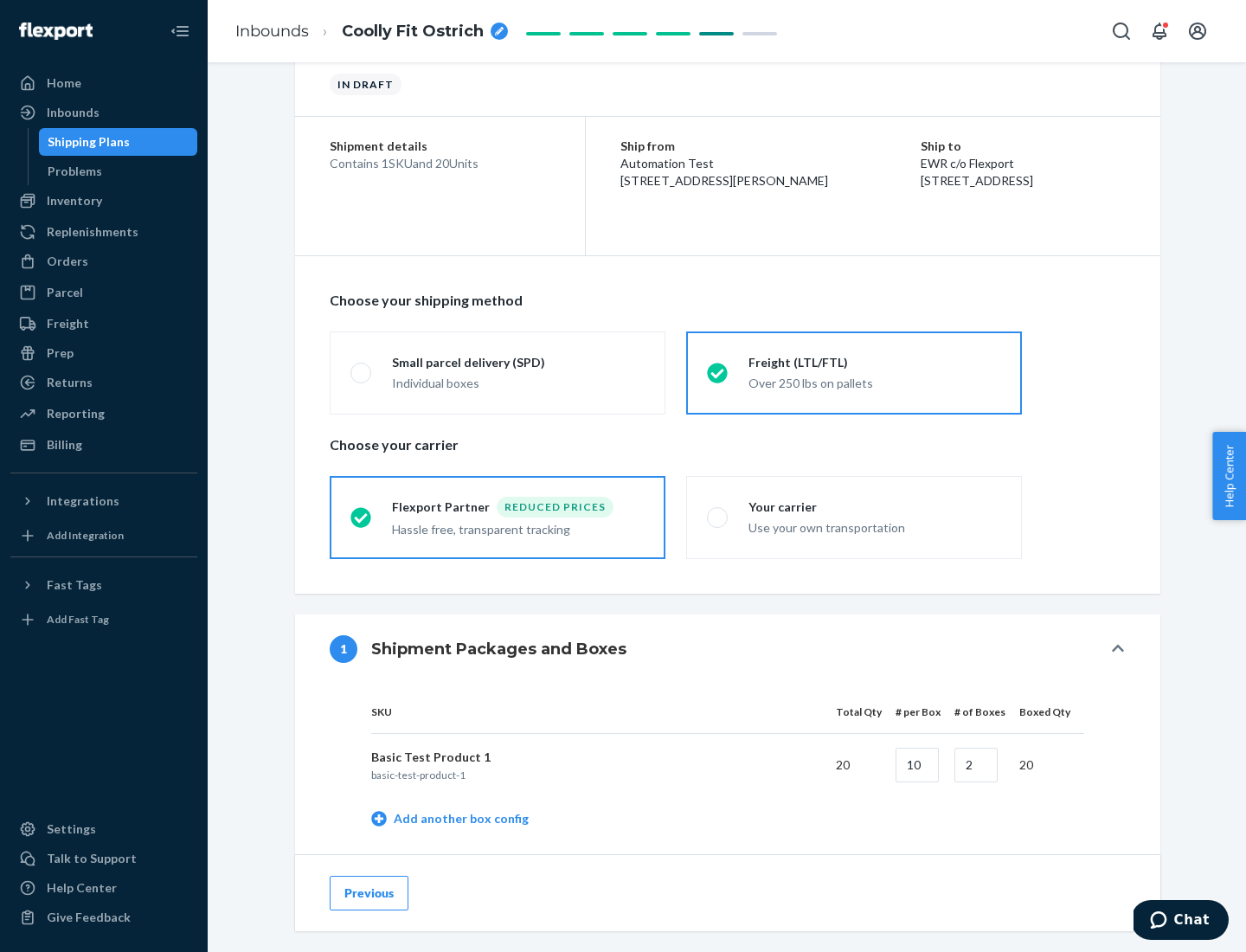
click at [875, 506] on div "Your carrier" at bounding box center [875, 506] width 253 height 17
click at [718, 511] on input "Your carrier Use your own transportation" at bounding box center [712, 517] width 12 height 12
radio input "true"
radio input "false"
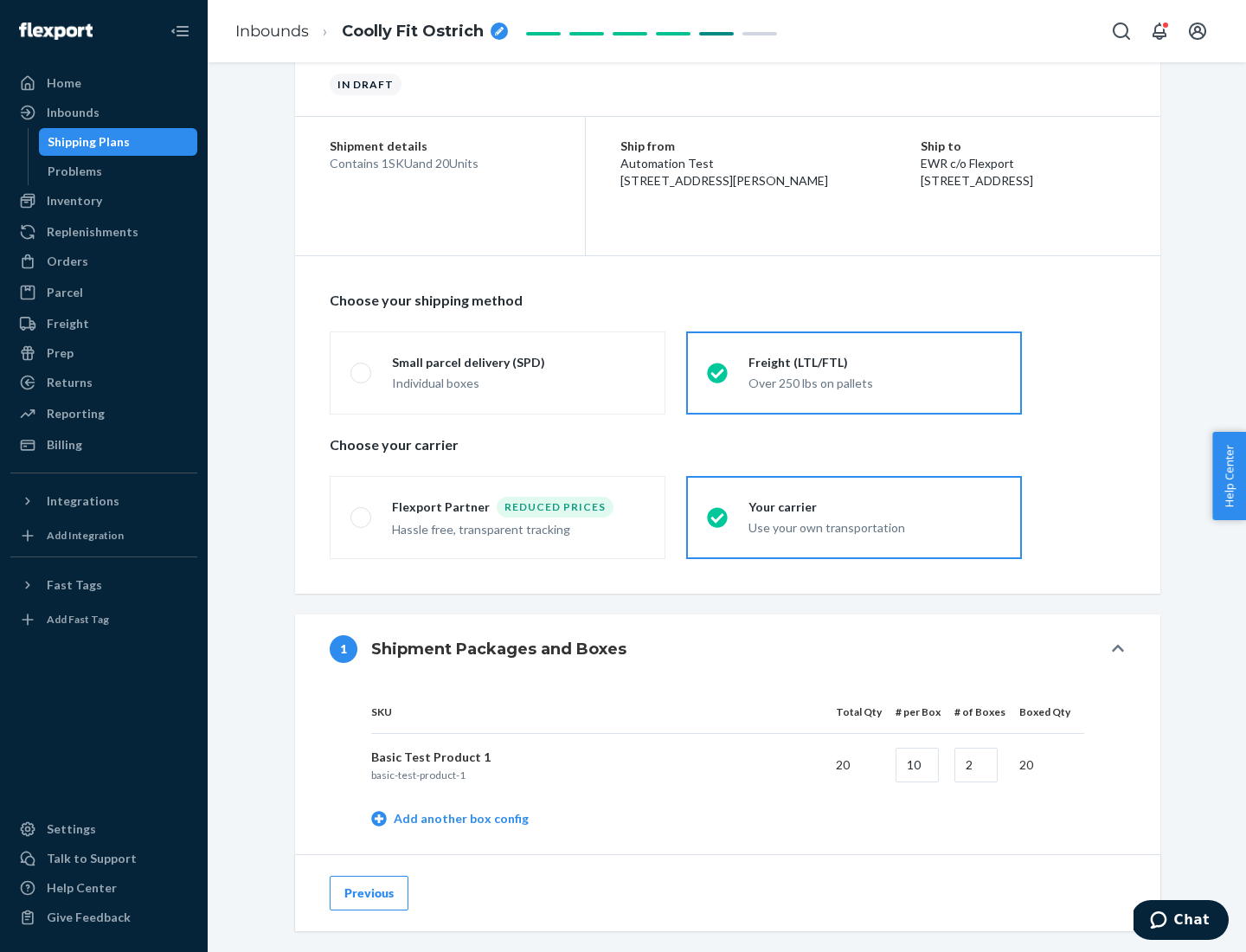
scroll to position [546, 0]
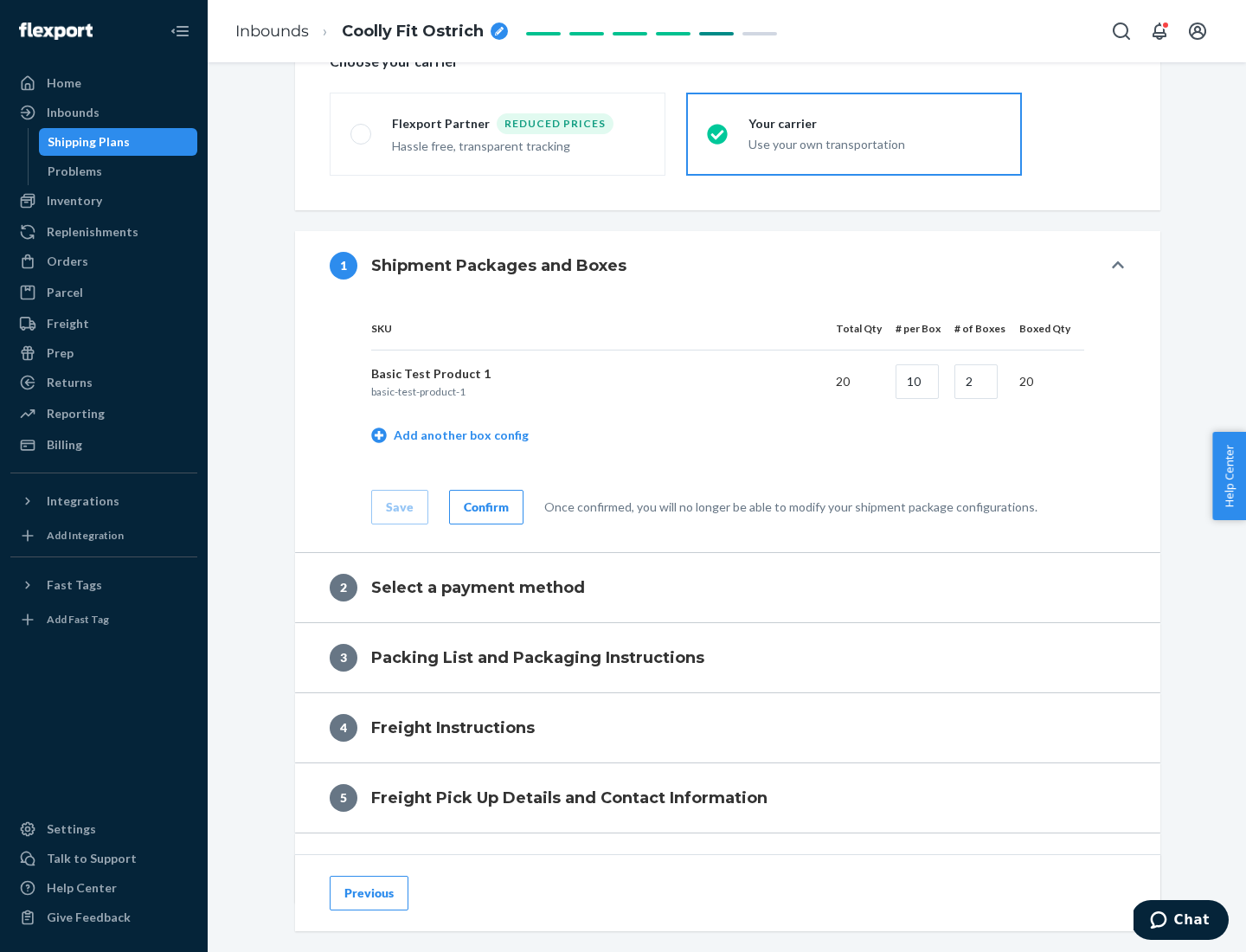
click at [484, 506] on div "Confirm" at bounding box center [486, 506] width 45 height 17
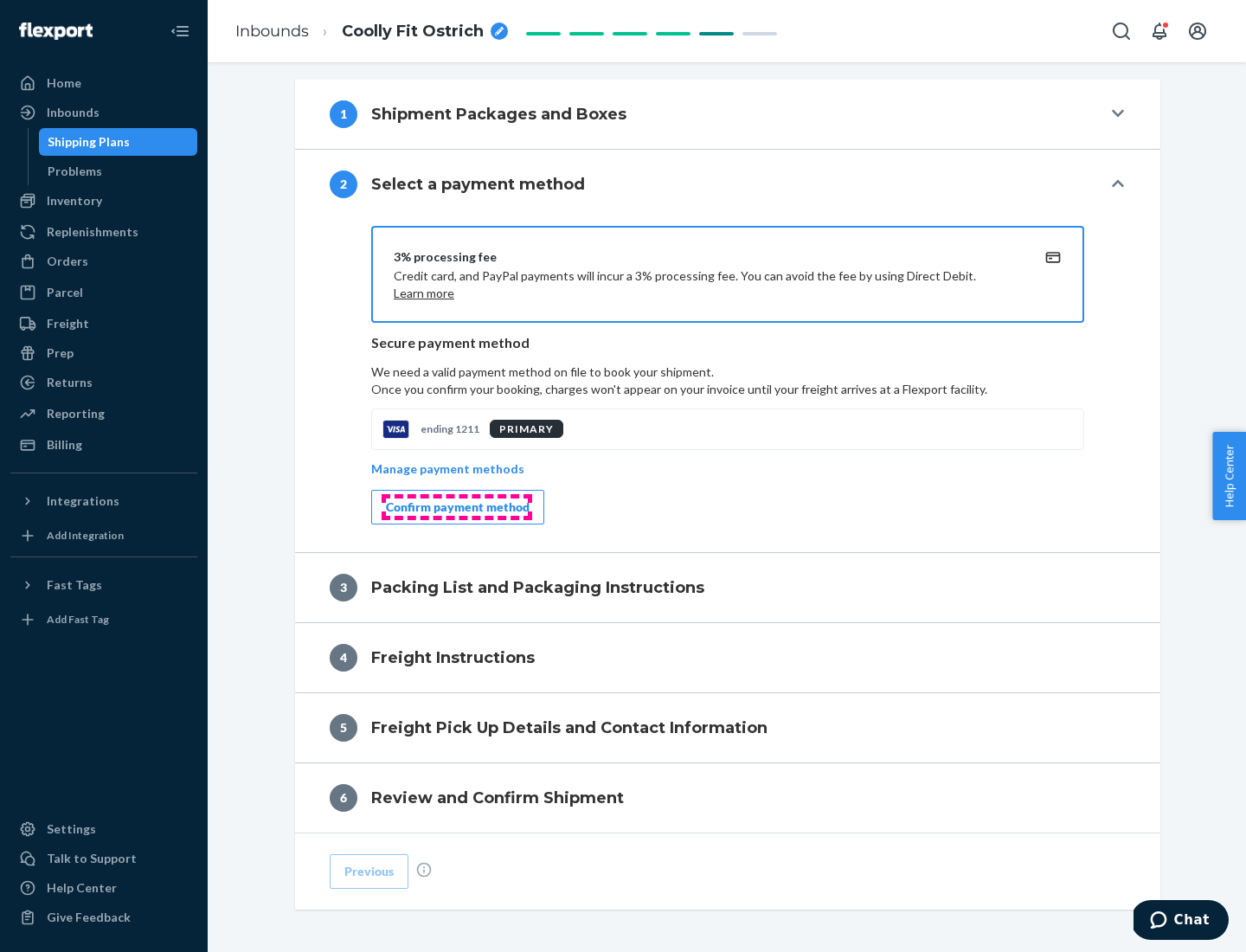
click at [456, 507] on div "Confirm payment method" at bounding box center [457, 506] width 144 height 17
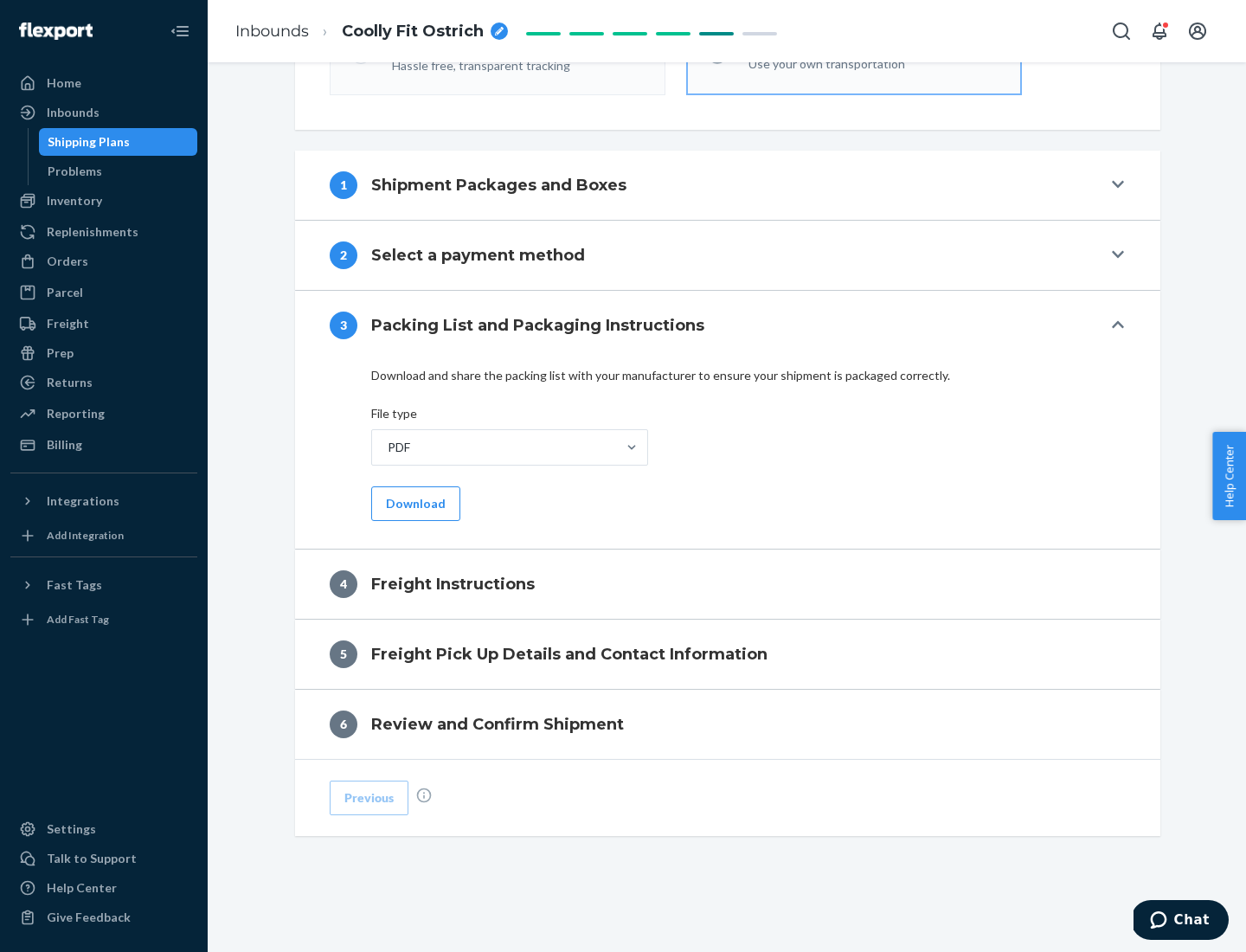
scroll to position [624, 0]
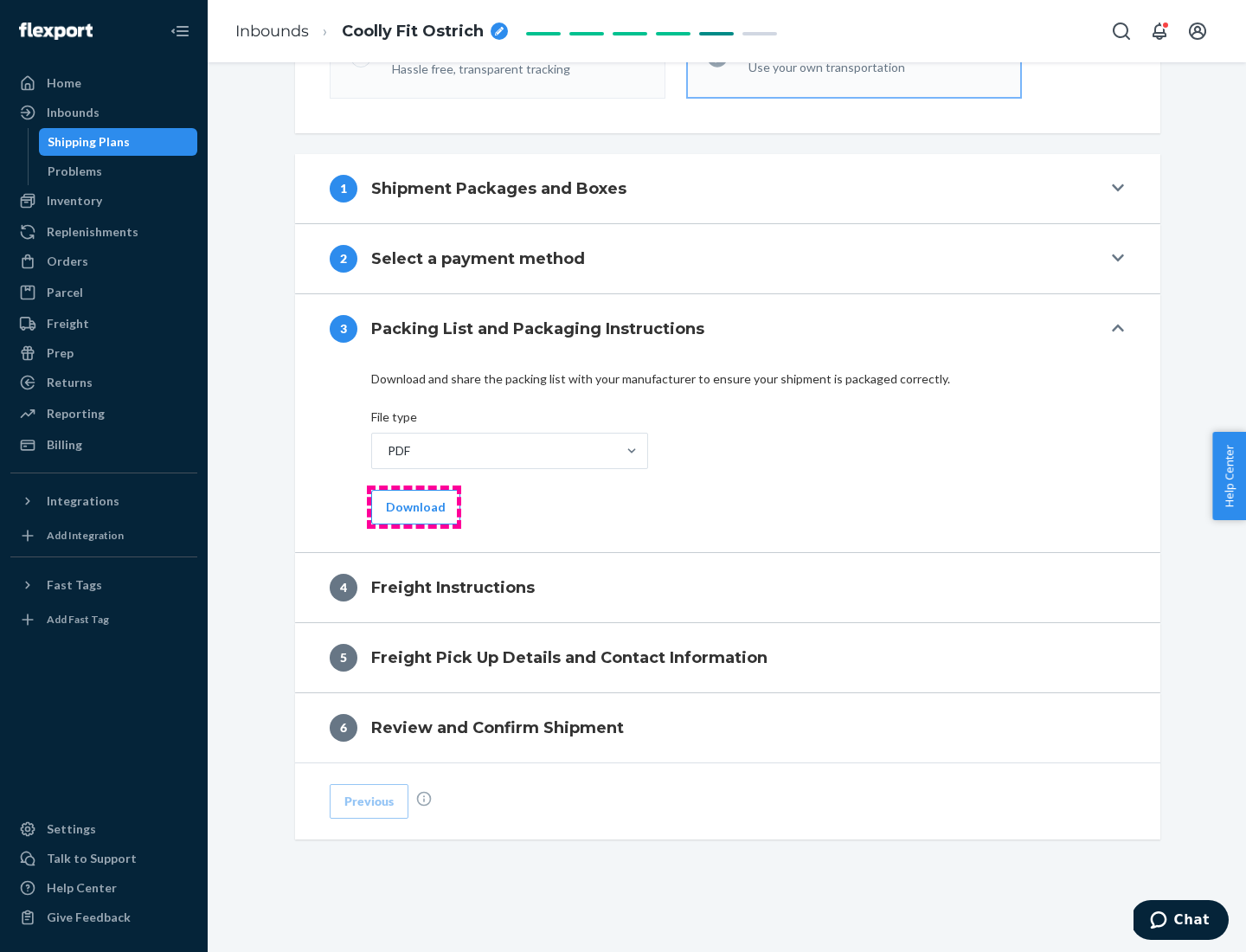
click at [414, 506] on button "Download" at bounding box center [415, 507] width 89 height 35
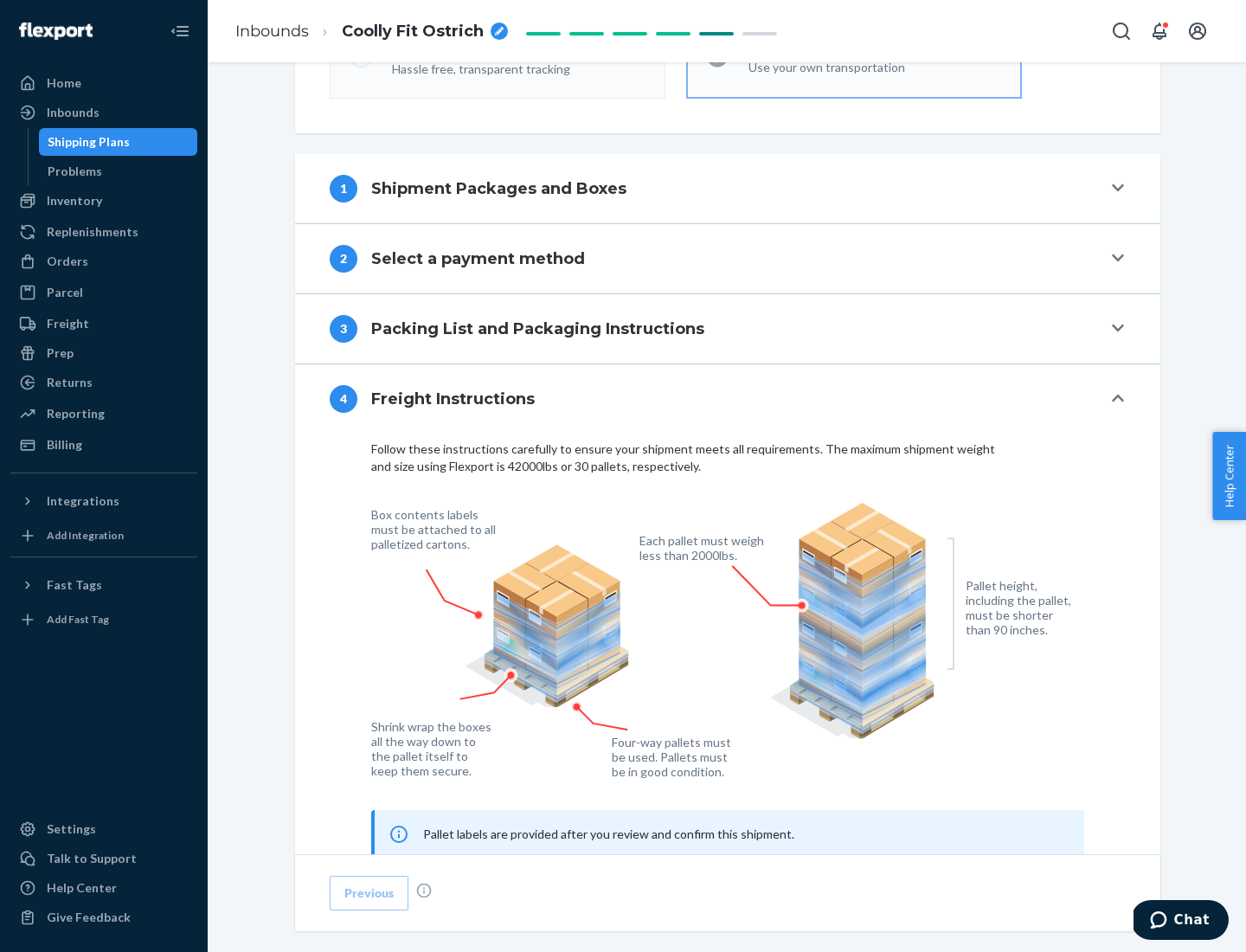
scroll to position [1046, 0]
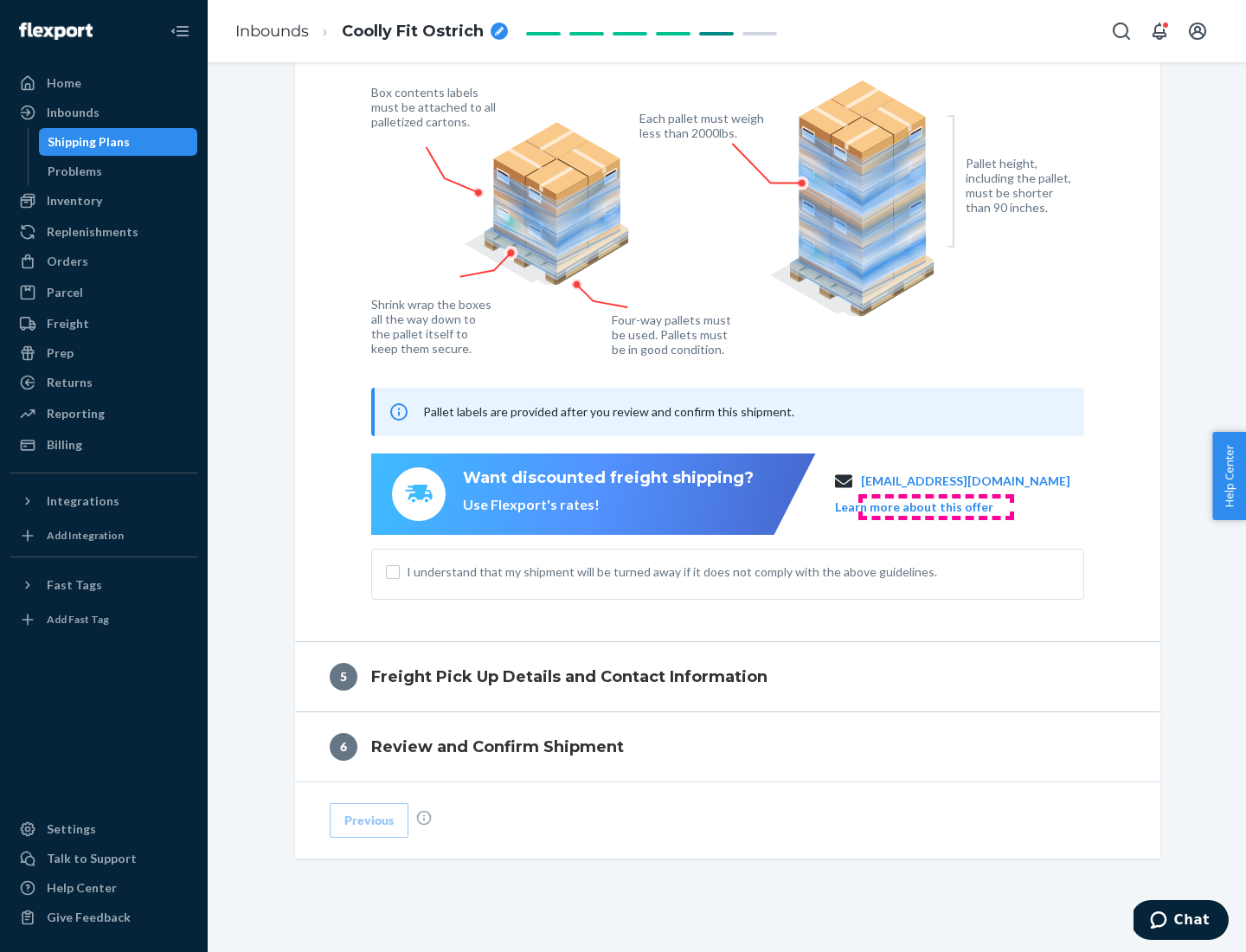
click at [935, 506] on button "Learn more about this offer" at bounding box center [914, 506] width 158 height 17
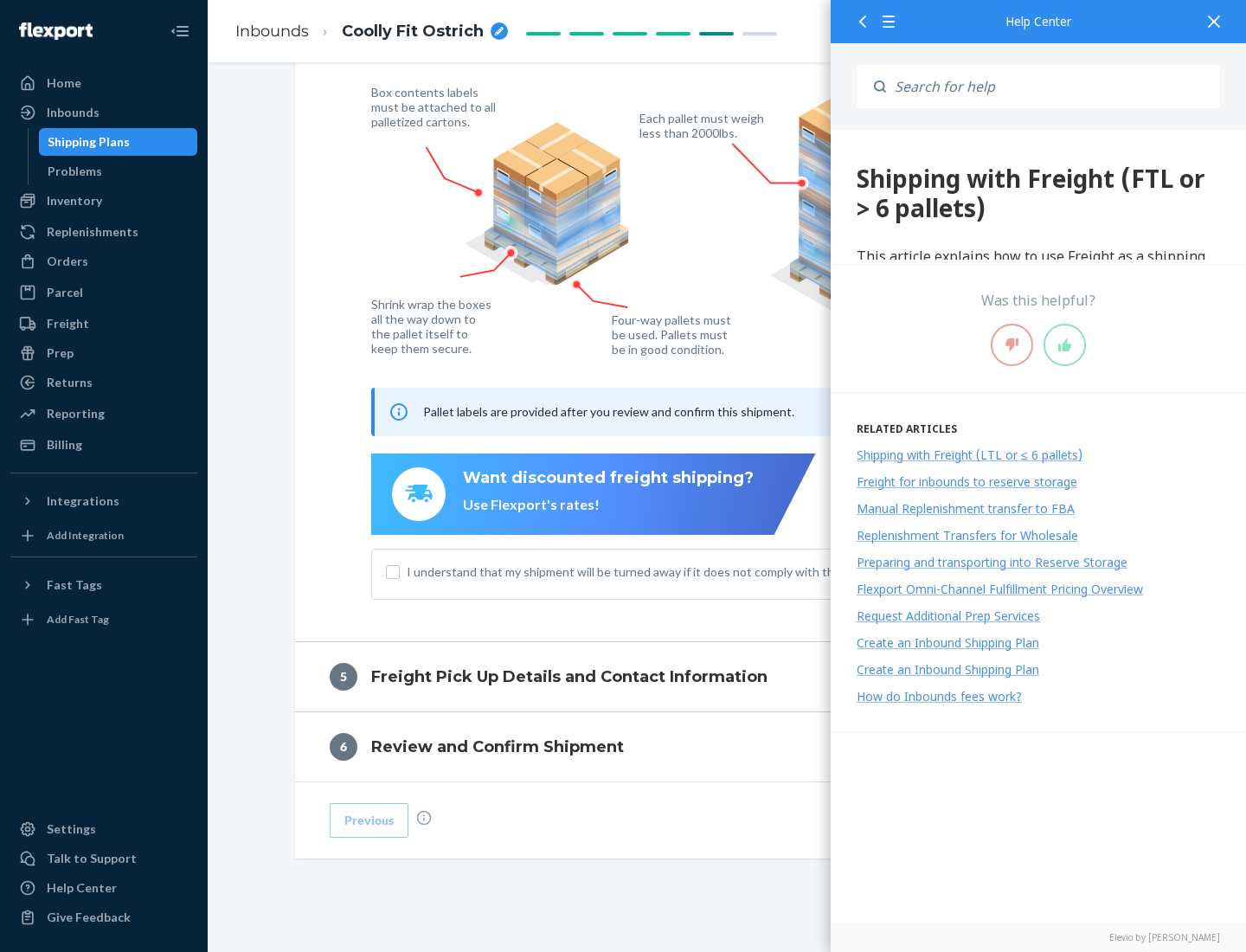
scroll to position [0, 0]
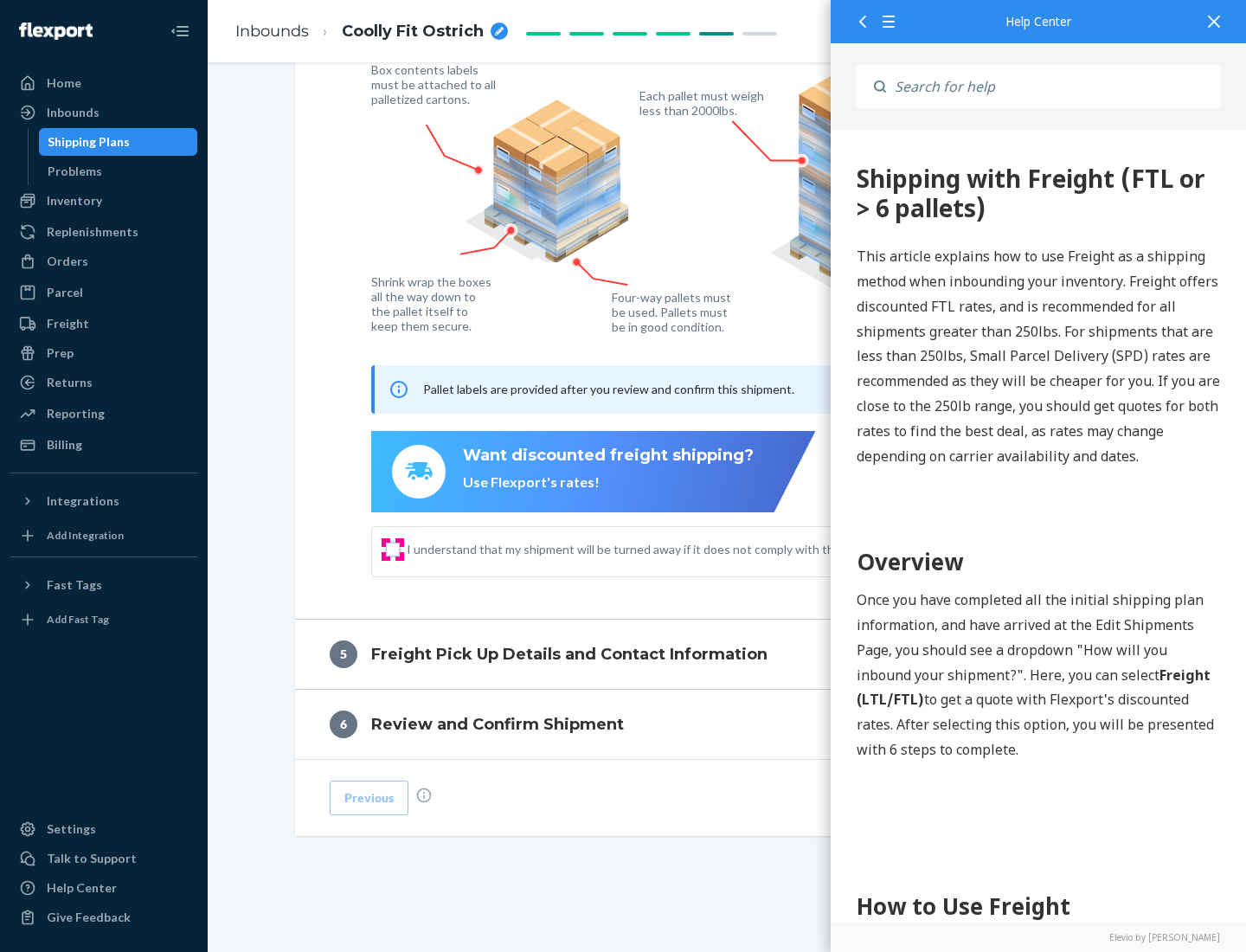
click at [393, 548] on input "I understand that my shipment will be turned away if it does not comply with th…" at bounding box center [392, 549] width 13 height 13
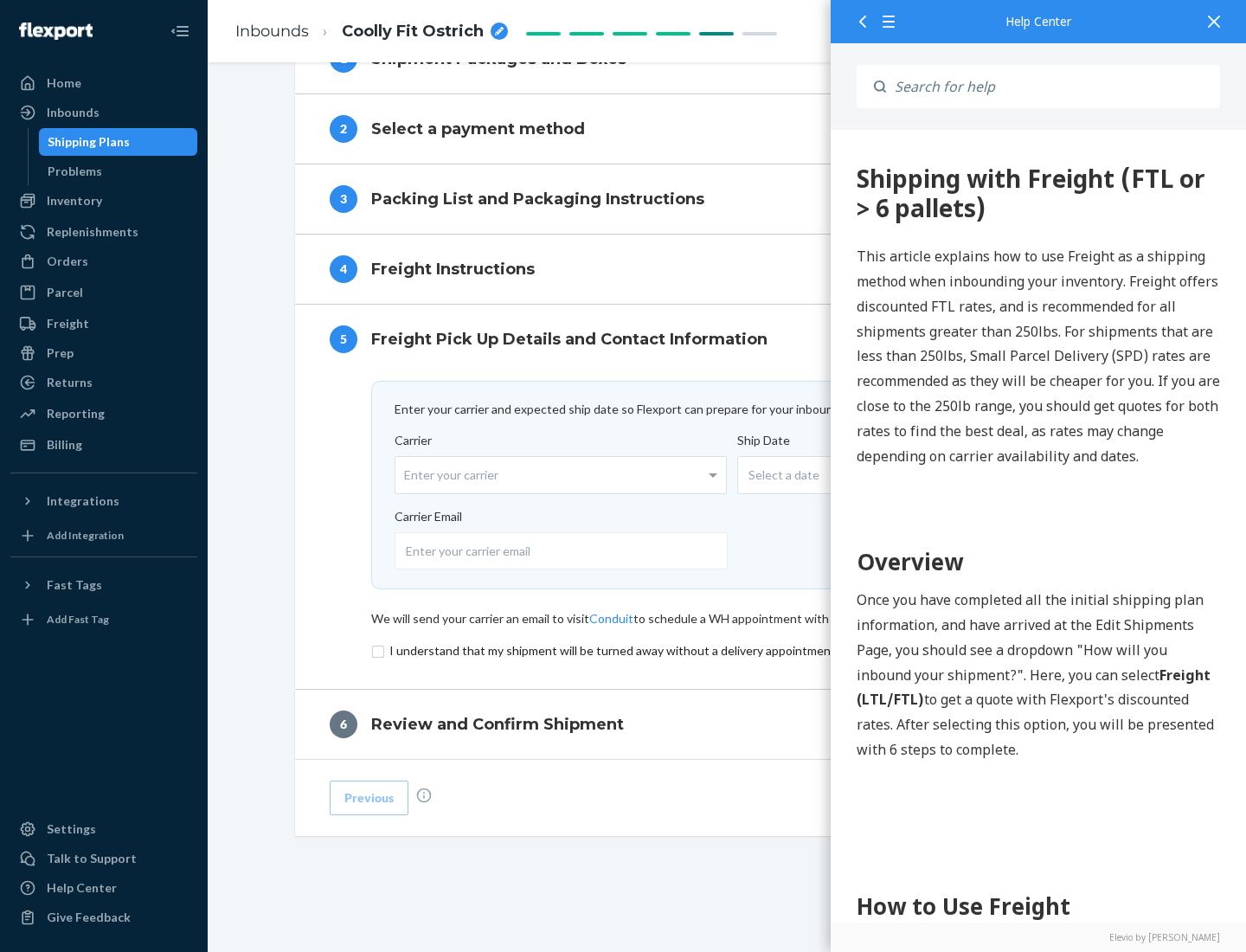
click at [728, 650] on input "checkbox" at bounding box center [728, 651] width 713 height 21
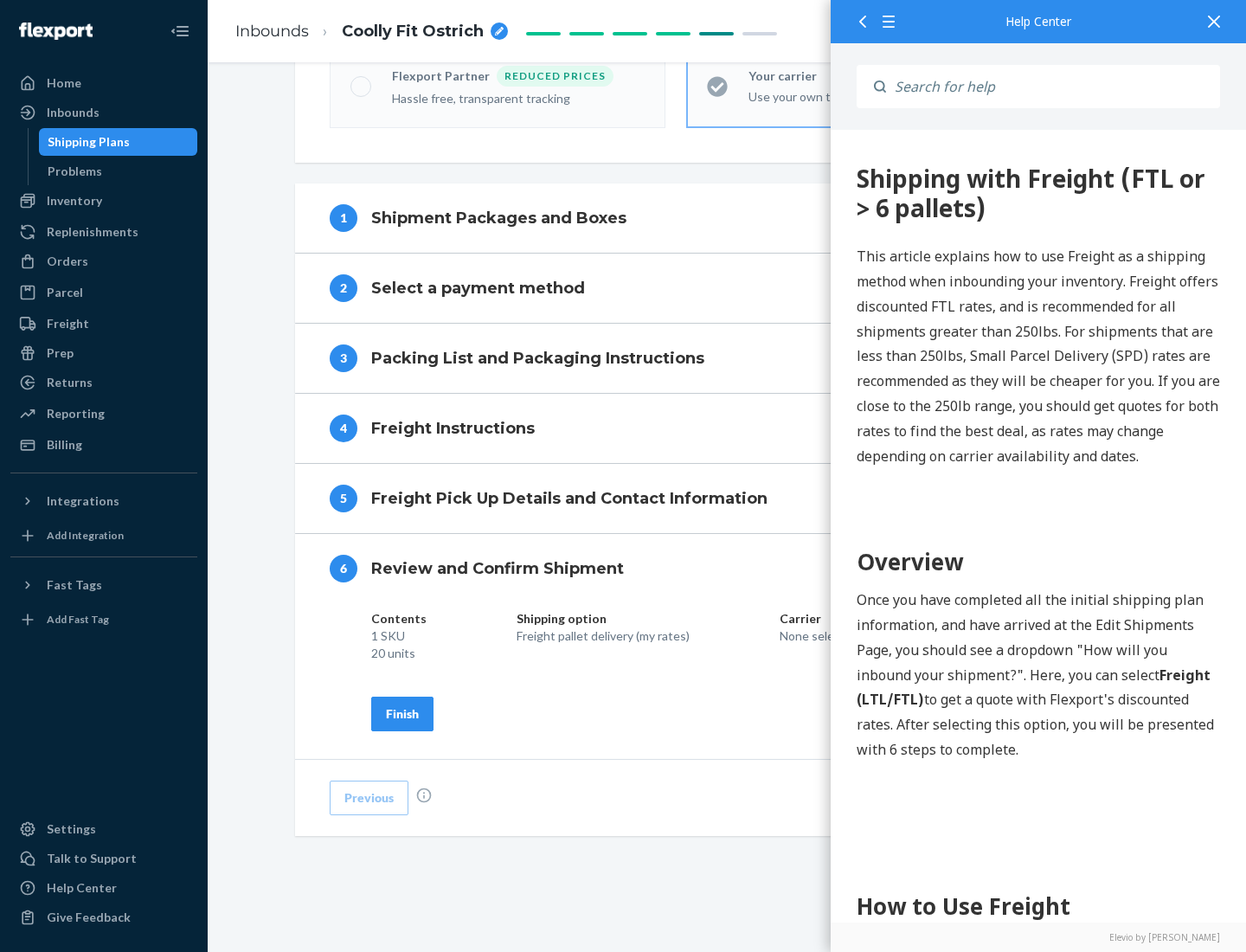
click at [402, 713] on div "Finish" at bounding box center [402, 713] width 33 height 17
